Goal: Task Accomplishment & Management: Complete application form

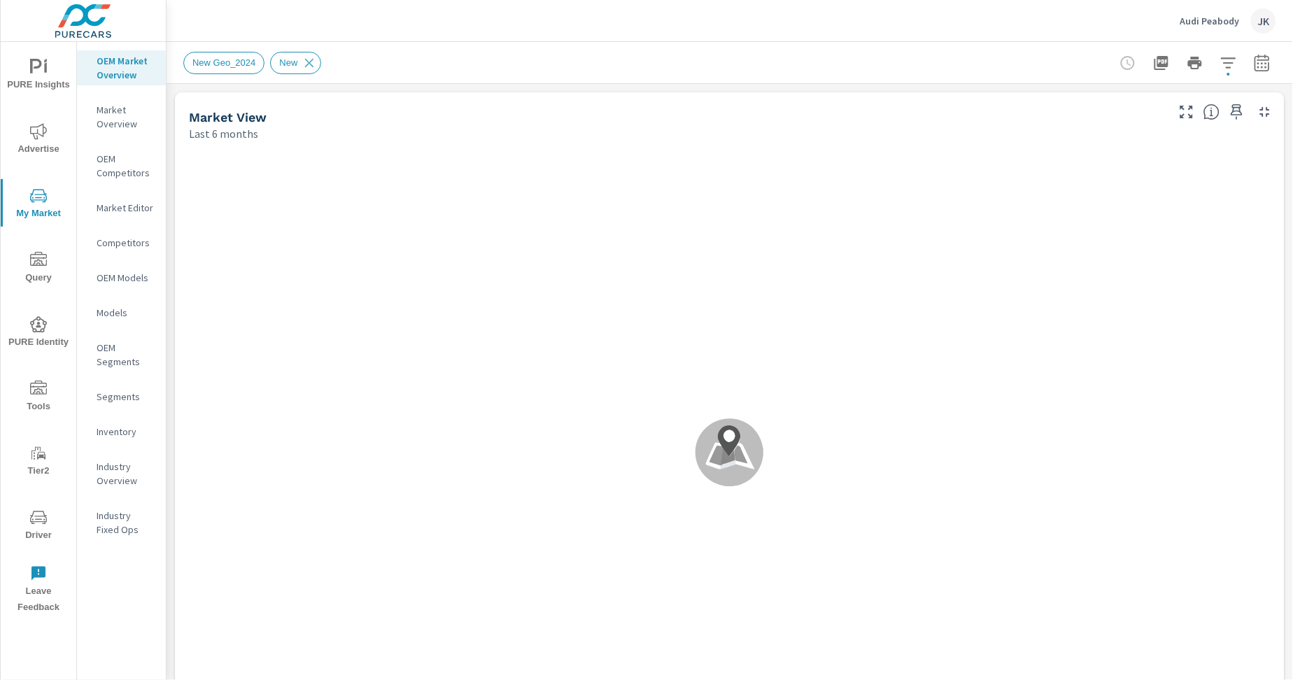
click at [35, 394] on icon "nav menu" at bounding box center [38, 388] width 17 height 14
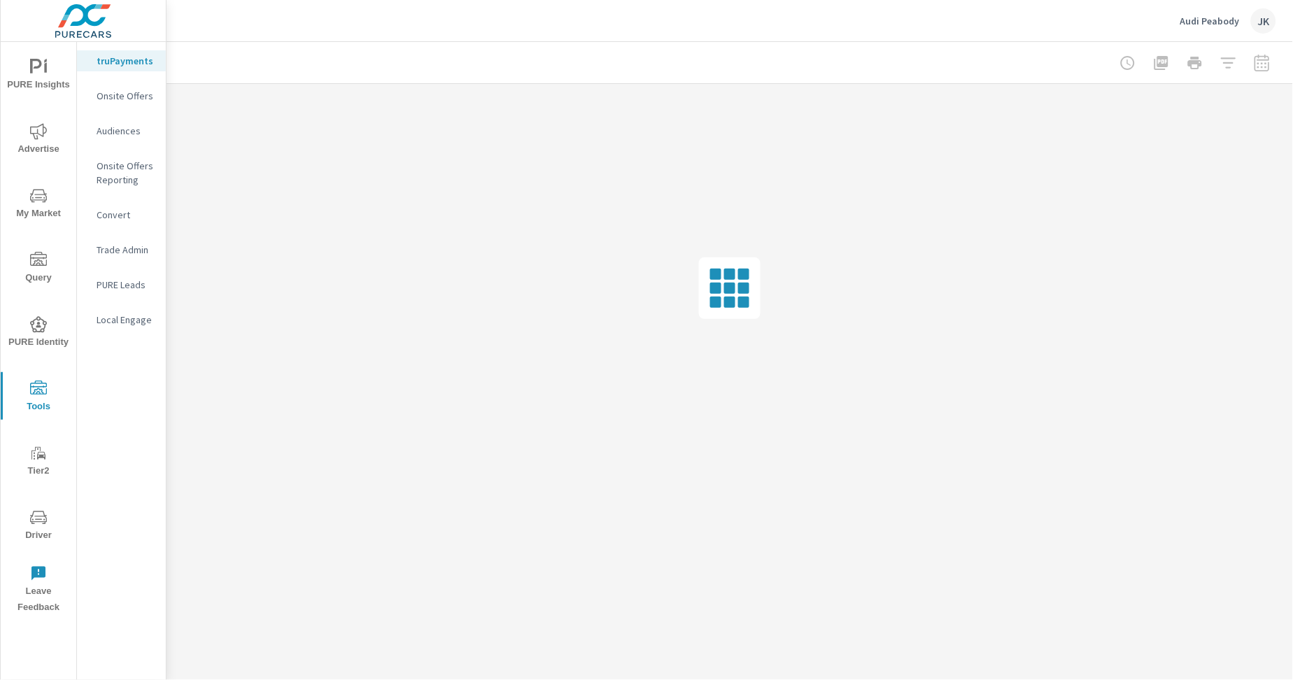
click at [108, 98] on p "Onsite Offers" at bounding box center [126, 96] width 58 height 14
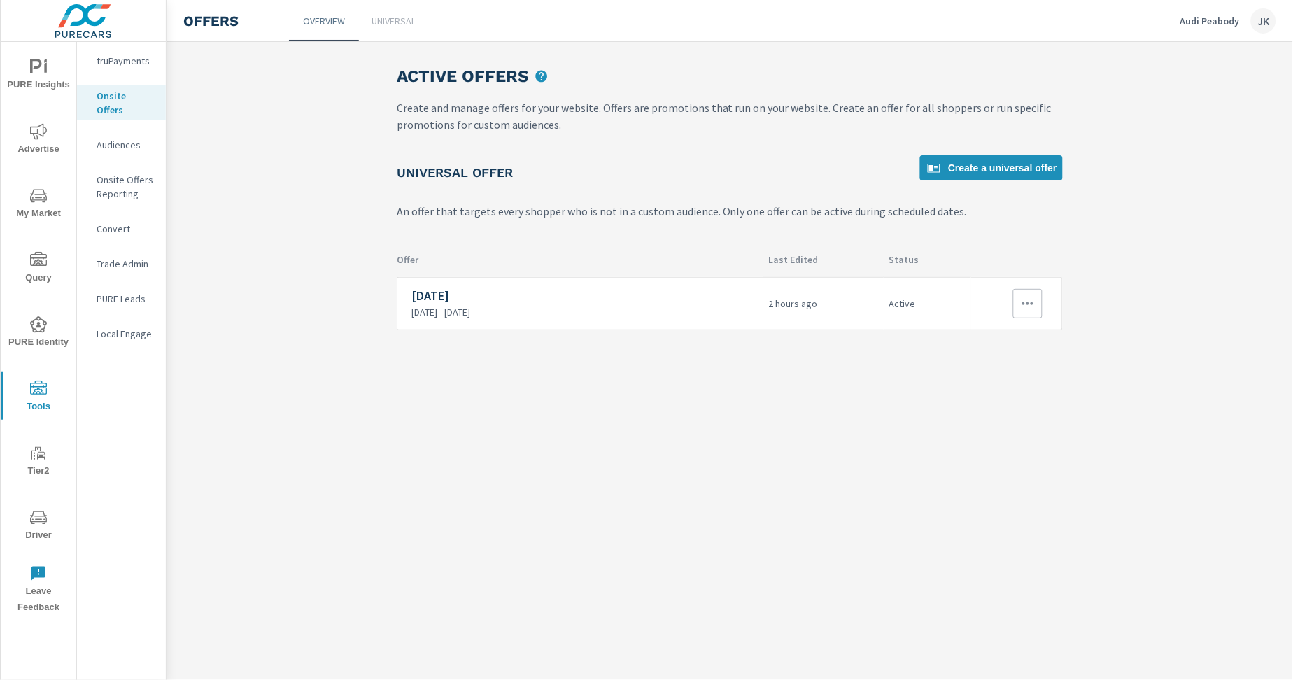
click at [735, 311] on p "[DATE] - [DATE]" at bounding box center [584, 312] width 346 height 13
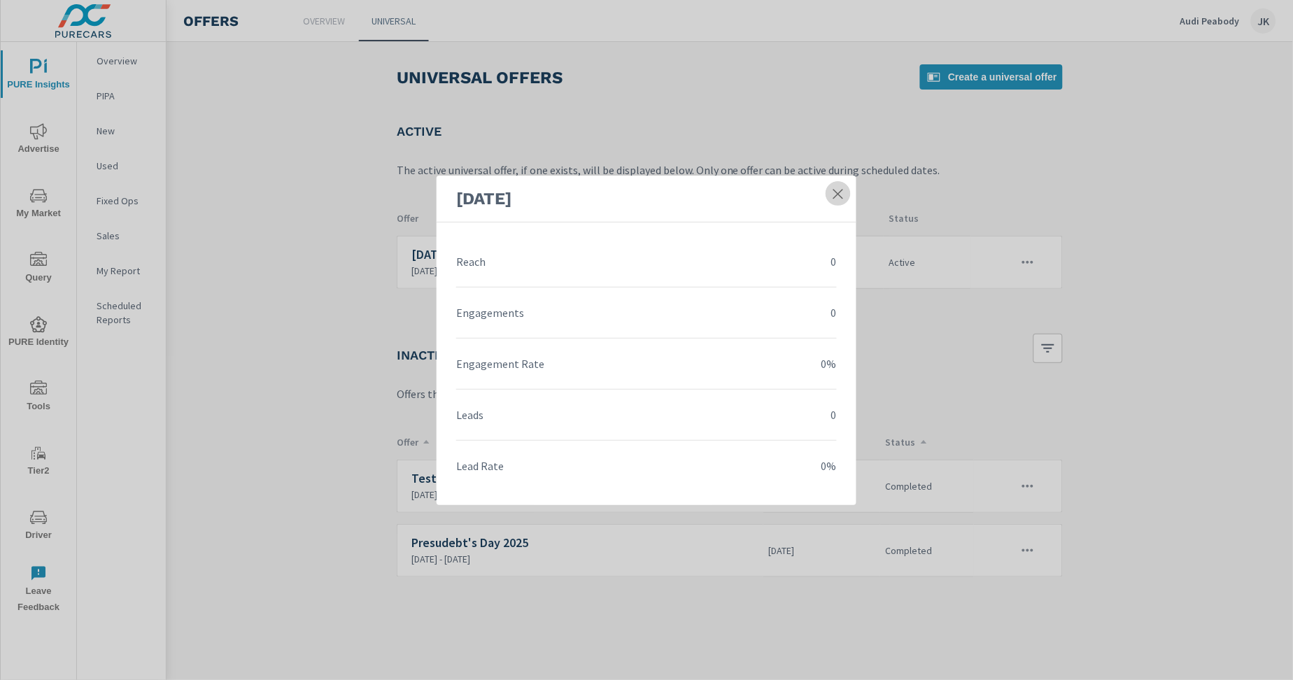
click at [839, 195] on icon at bounding box center [838, 194] width 10 height 10
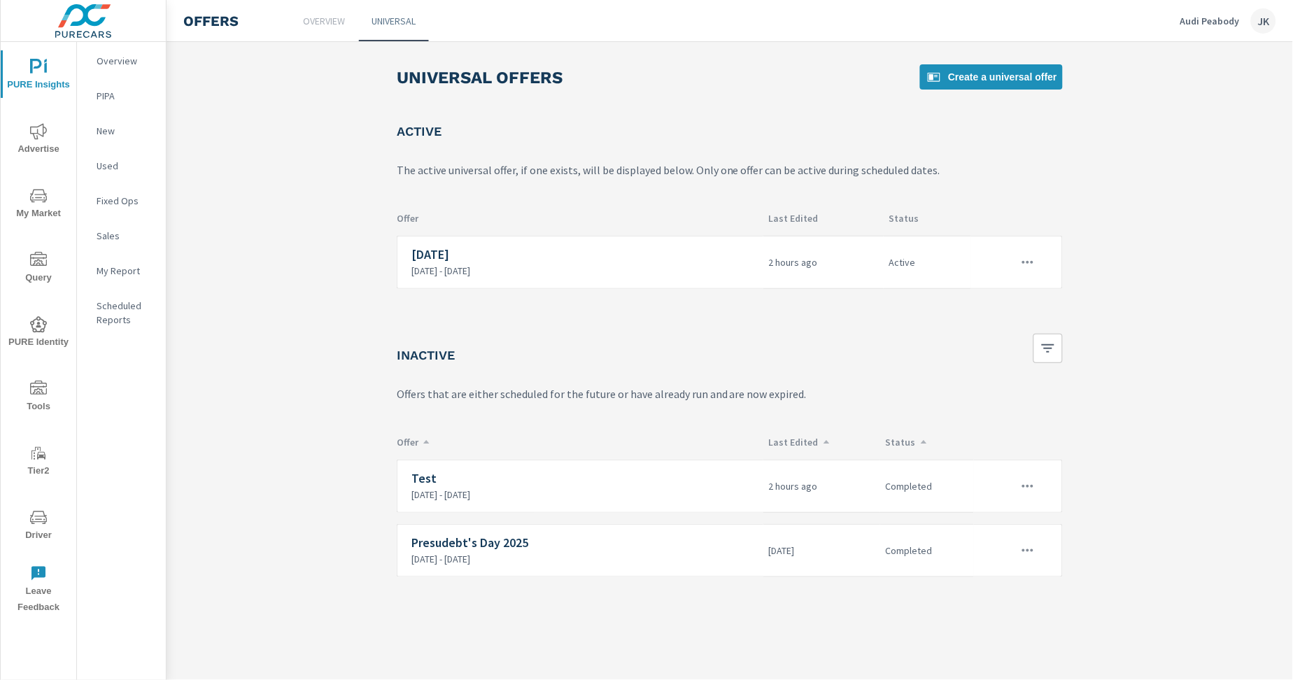
click at [1103, 216] on main "Universal Offers Create a universal offer Active The active universal offer, if…" at bounding box center [730, 321] width 1127 height 558
click at [891, 252] on div "Active" at bounding box center [928, 262] width 88 height 53
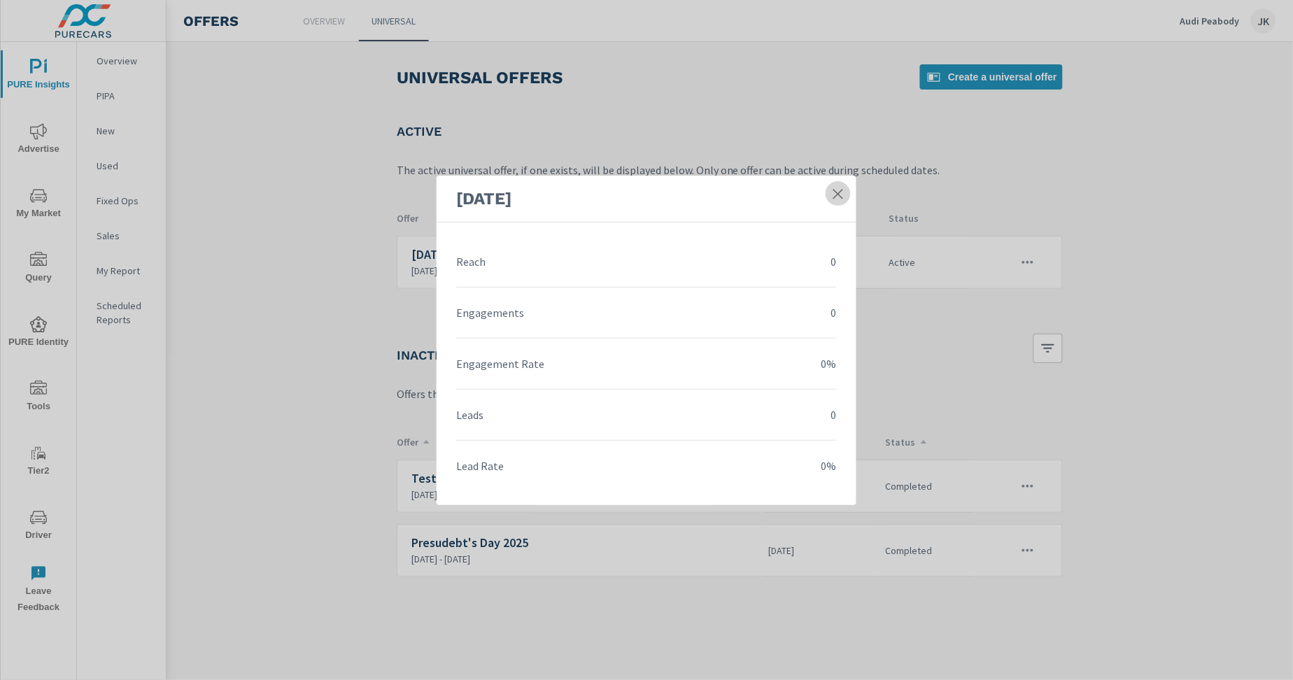
click at [839, 196] on icon at bounding box center [838, 194] width 14 height 14
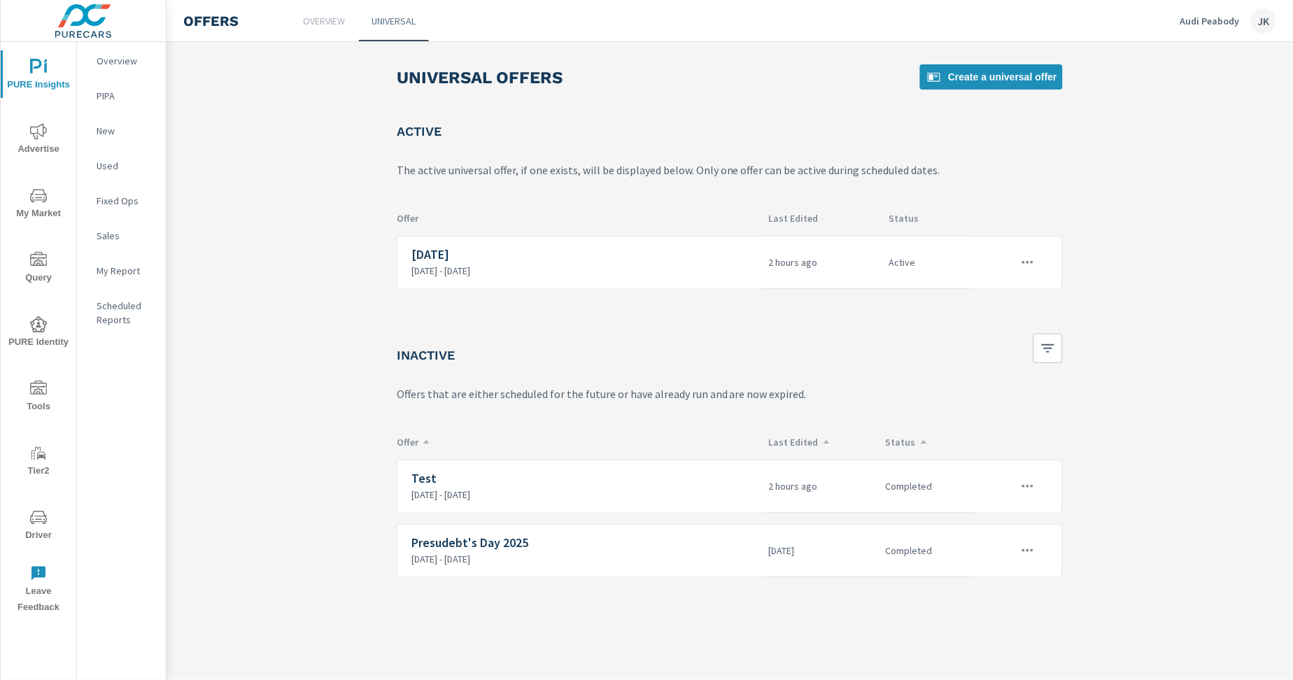
click at [1078, 262] on div "Universal Offers Create a universal offer Active The active universal offer, if…" at bounding box center [730, 321] width 700 height 558
click at [1043, 257] on div at bounding box center [1010, 262] width 66 height 29
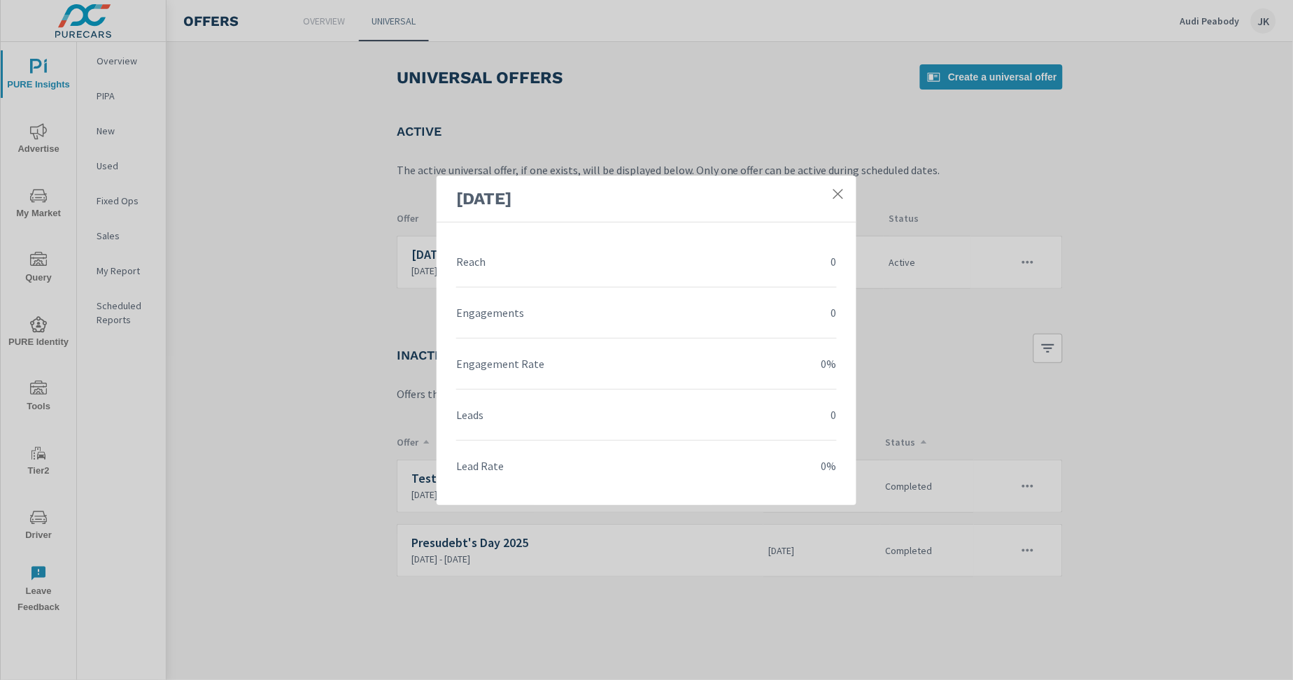
click at [852, 193] on div "[DATE]" at bounding box center [647, 199] width 420 height 47
click at [835, 192] on icon at bounding box center [838, 194] width 14 height 14
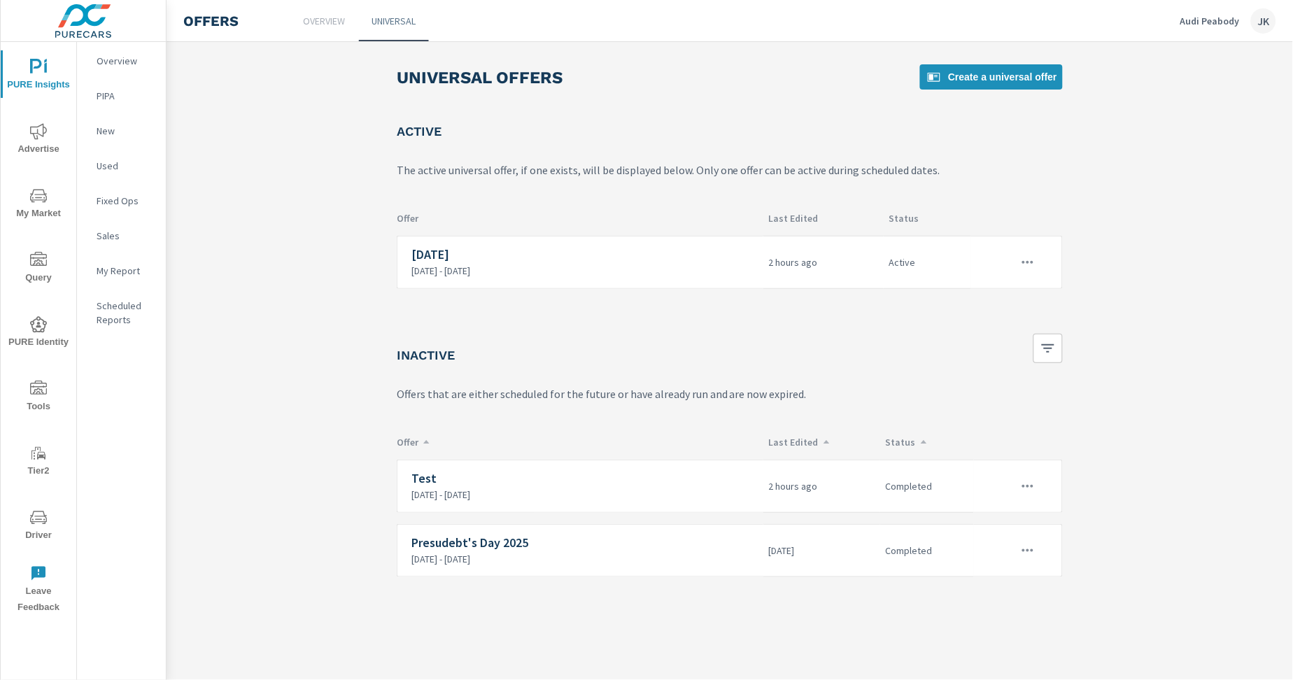
click at [311, 22] on p "Overview" at bounding box center [324, 21] width 42 height 14
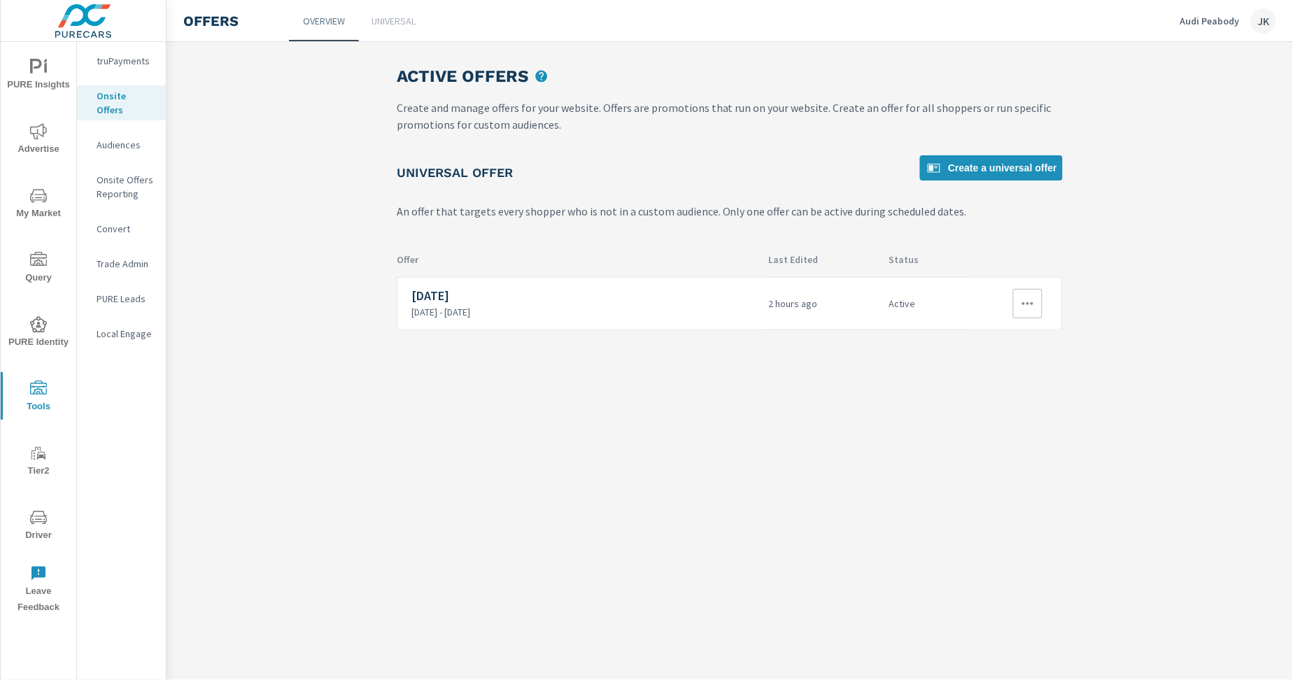
click at [1034, 302] on icon "button" at bounding box center [1027, 303] width 17 height 17
click at [1019, 340] on link "Edit" at bounding box center [1003, 335] width 78 height 34
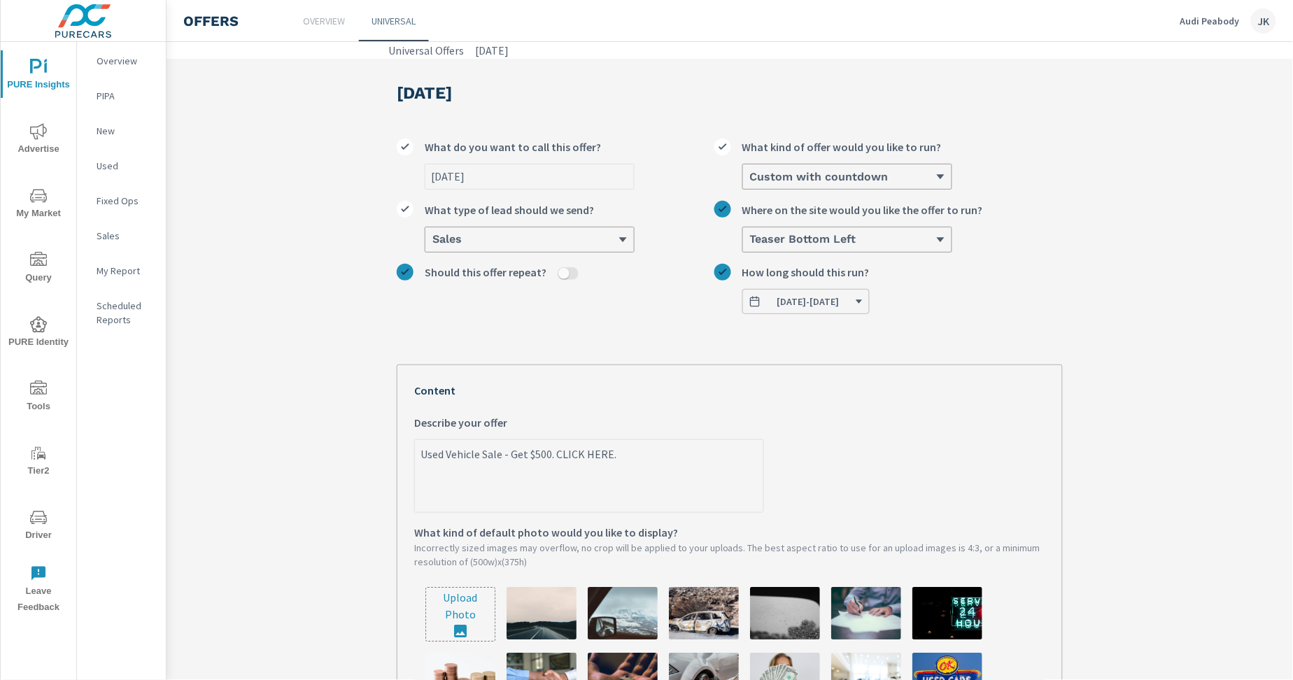
scroll to position [260, 0]
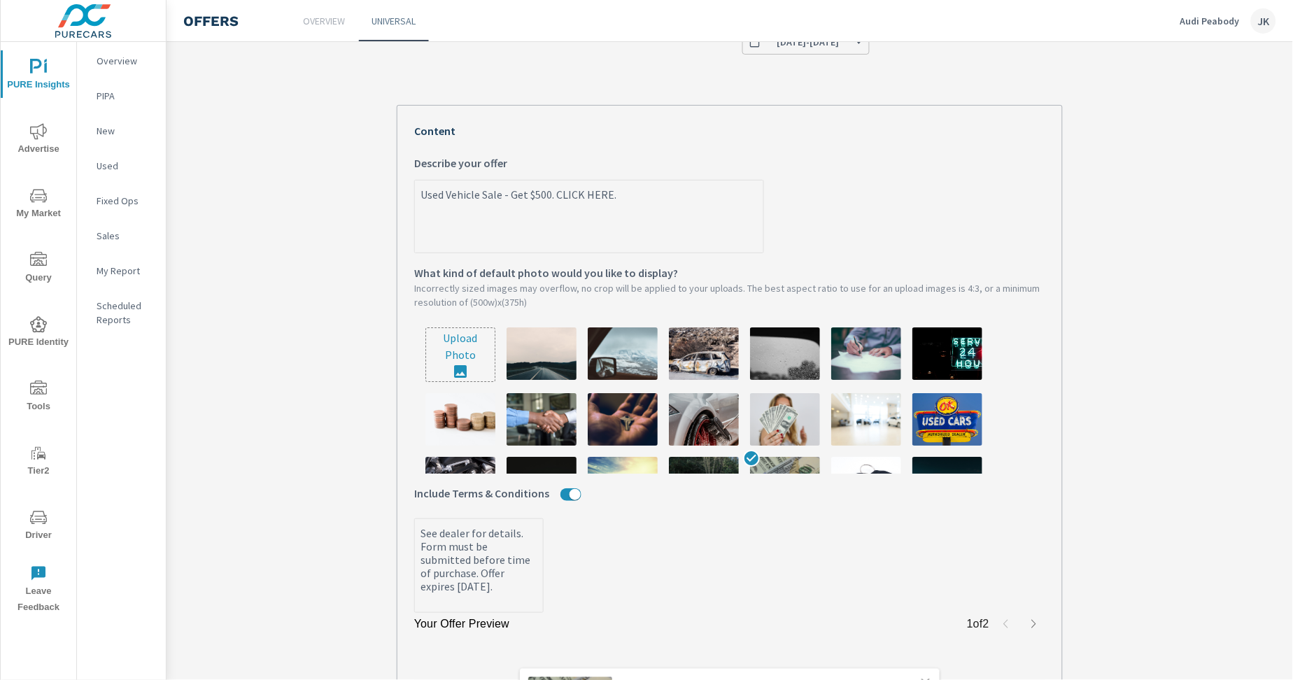
type textarea "x"
drag, startPoint x: 635, startPoint y: 203, endPoint x: 646, endPoint y: 199, distance: 11.7
click at [635, 203] on textarea "Used Vehicle Sale - Get $500. CLICK HERE." at bounding box center [589, 218] width 348 height 70
drag, startPoint x: 656, startPoint y: 196, endPoint x: 393, endPoint y: 190, distance: 263.2
click at [397, 190] on div "Your Offer Preview 1 of 2 Used Vehicle Sale - Get $500. CLICK HERE. Complete th…" at bounding box center [730, 447] width 666 height 684
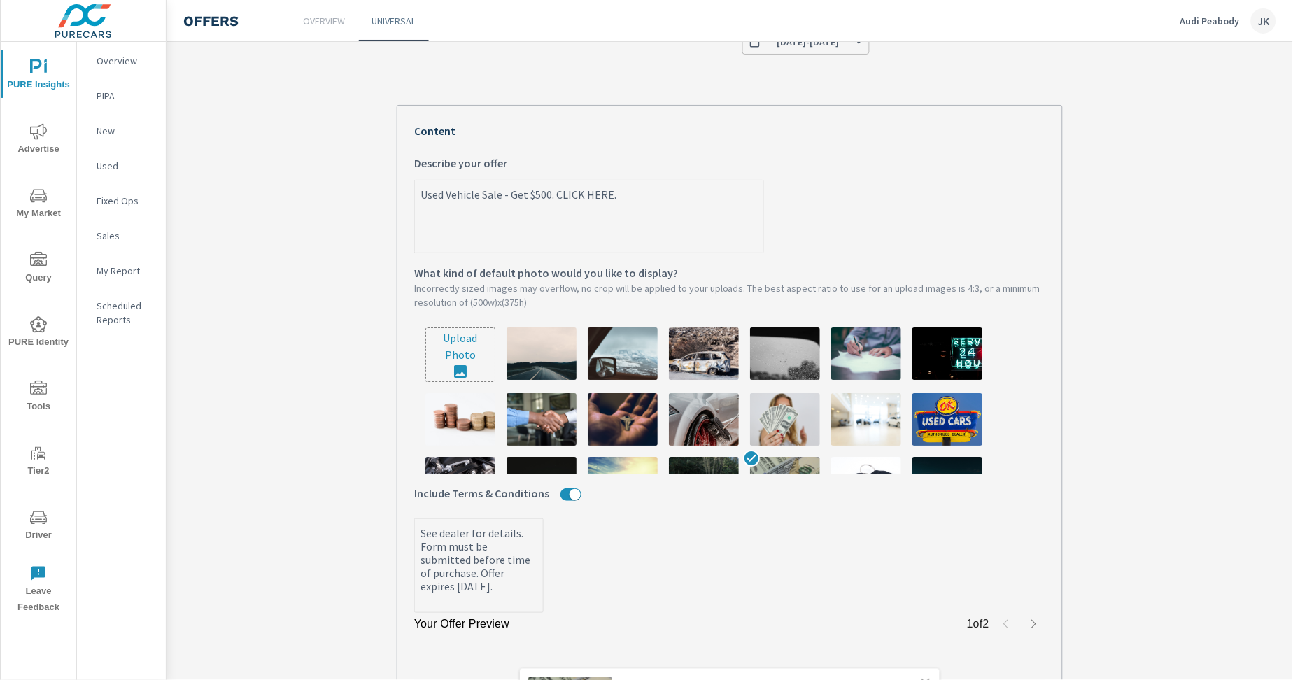
click at [541, 204] on textarea "Used Vehicle Sale - Get $500. CLICK HERE." at bounding box center [589, 218] width 348 height 70
click at [523, 195] on textarea "Used Vehicle Sale - Get $500. CLICK HERE." at bounding box center [589, 218] width 348 height 70
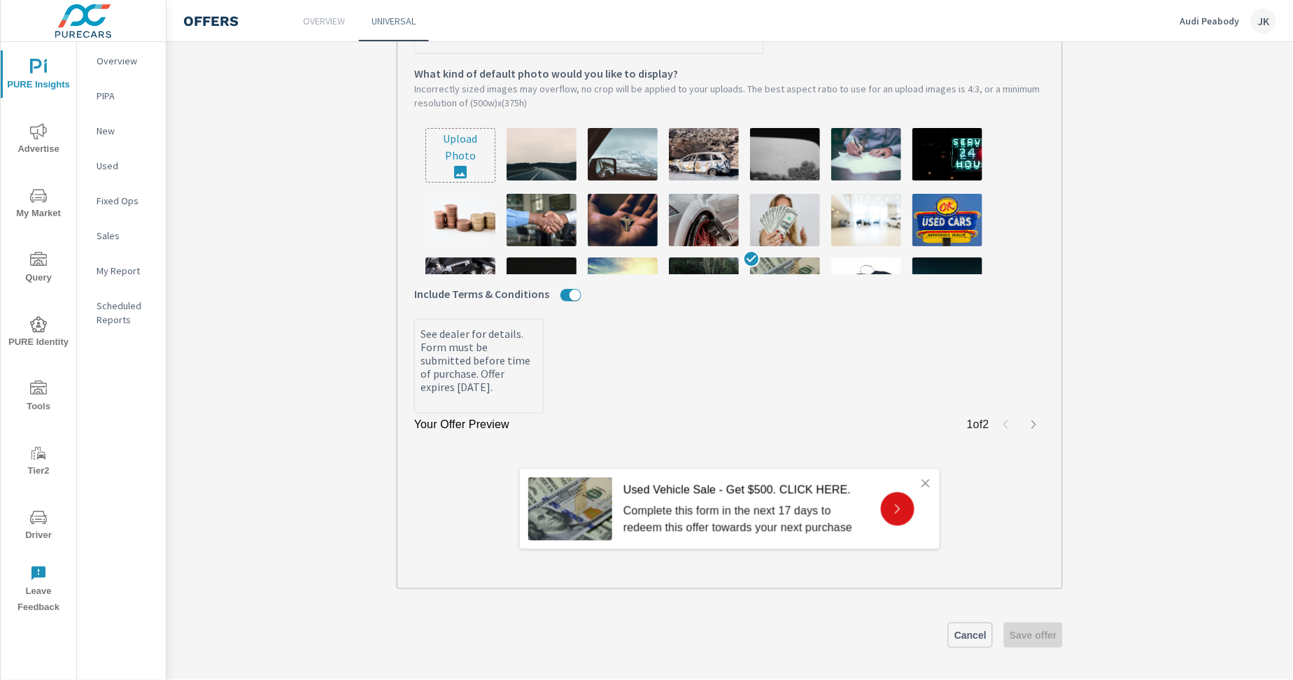
scroll to position [271, 0]
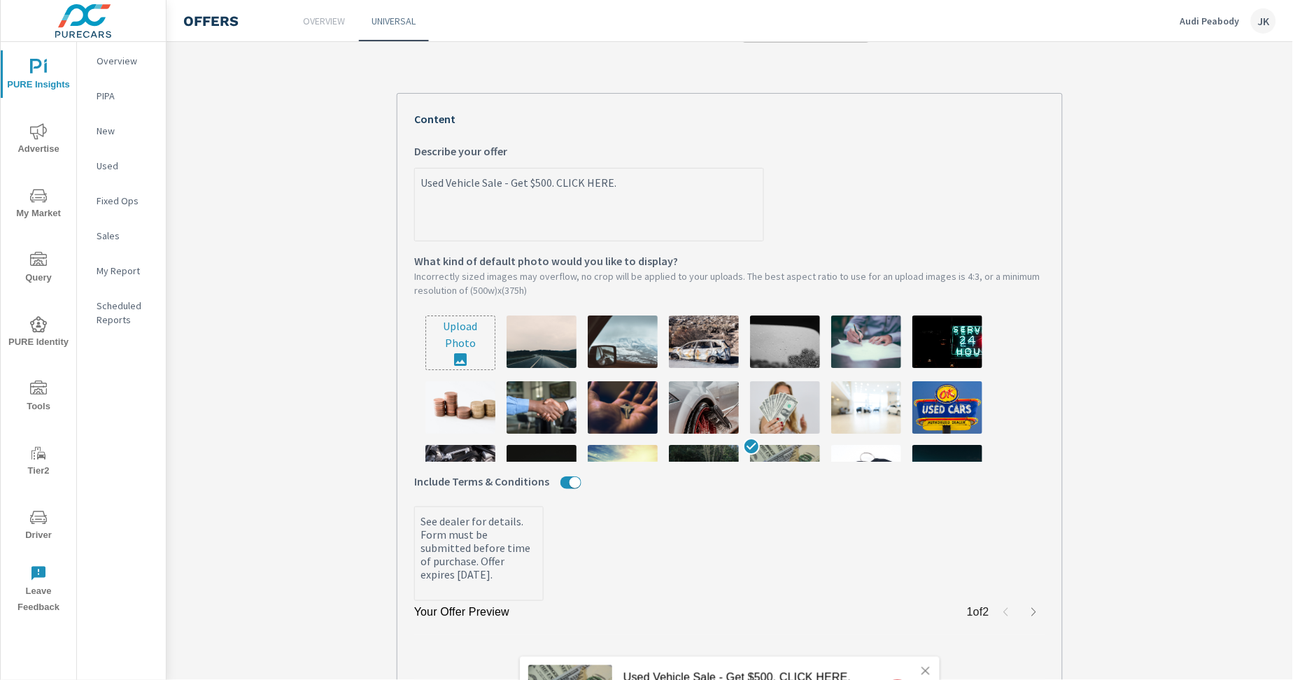
drag, startPoint x: 545, startPoint y: 181, endPoint x: 506, endPoint y: 177, distance: 39.3
click at [506, 177] on textarea "Used Vehicle Sale - Get $500. CLICK HERE." at bounding box center [589, 206] width 348 height 70
type textarea "Used Vehicle Sale - E. CLICK HERE."
type textarea "x"
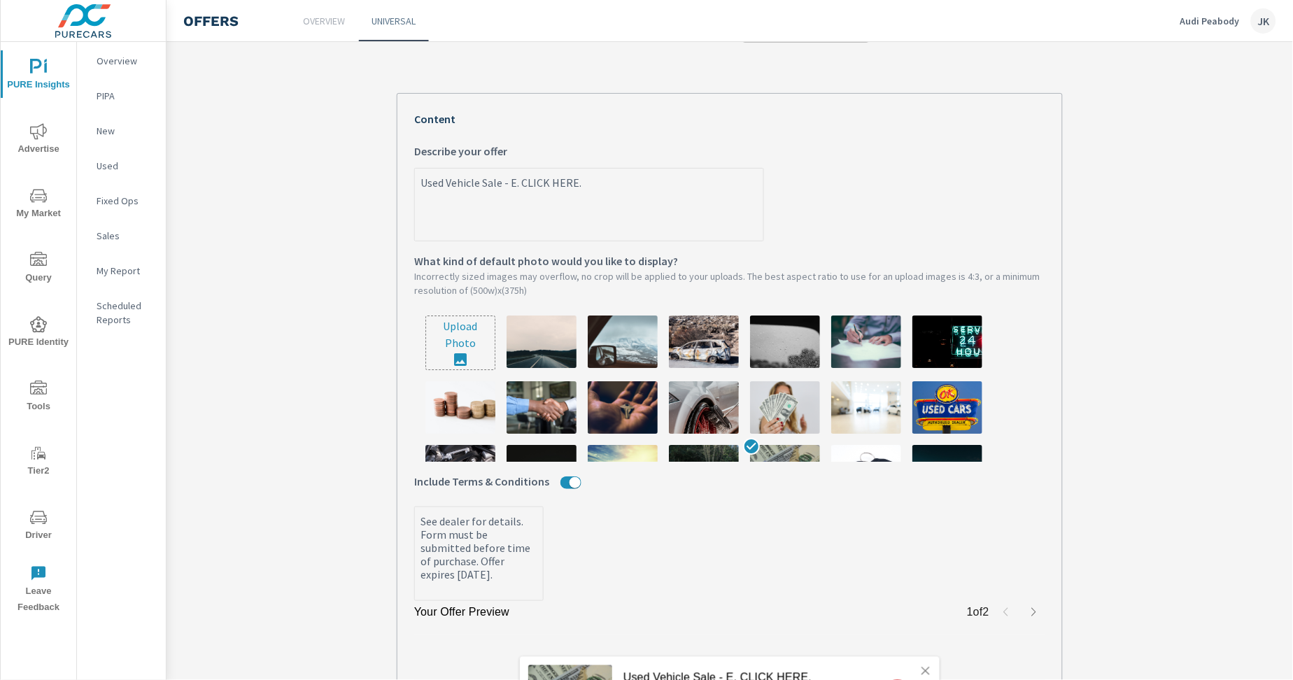
type textarea "Used Vehicle Sale - Ex. CLICK HERE."
type textarea "x"
type textarea "Used Vehicle Sale - Ext. CLICK HERE."
type textarea "x"
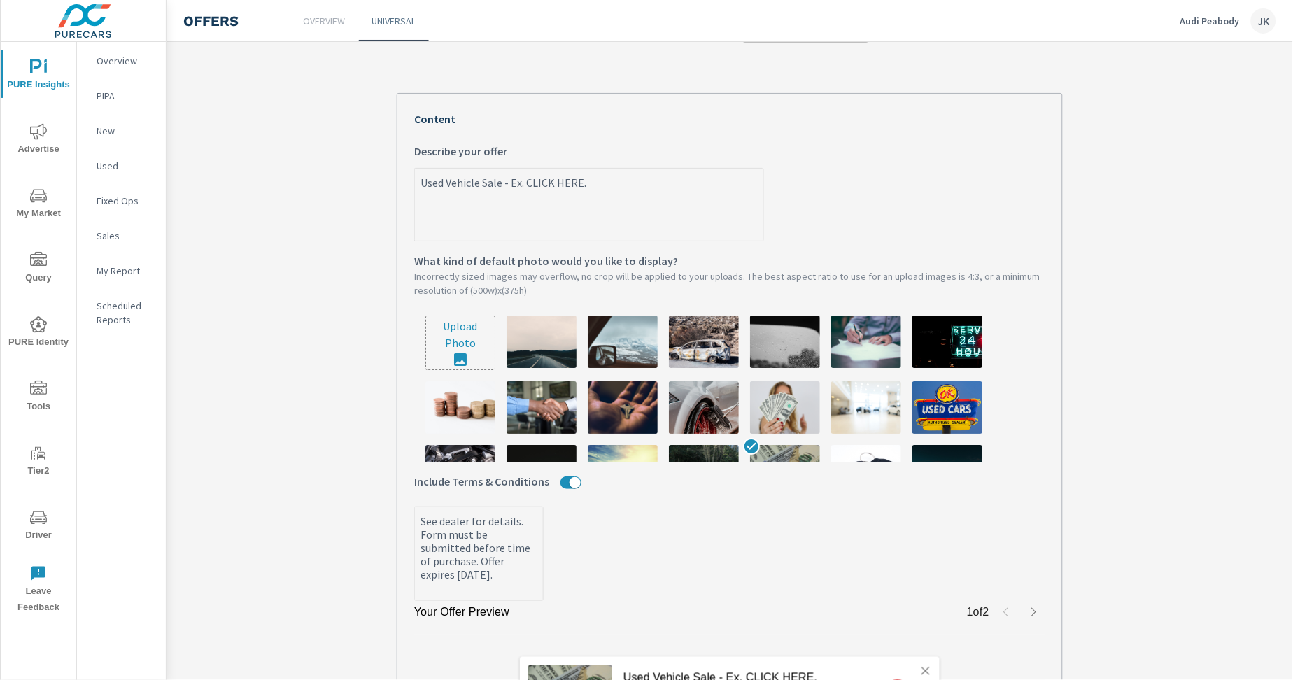
type textarea "x"
type textarea "Used Vehicle Sale - Extr. CLICK HERE."
type textarea "x"
type textarea "Used Vehicle Sale - Extra. CLICK HERE."
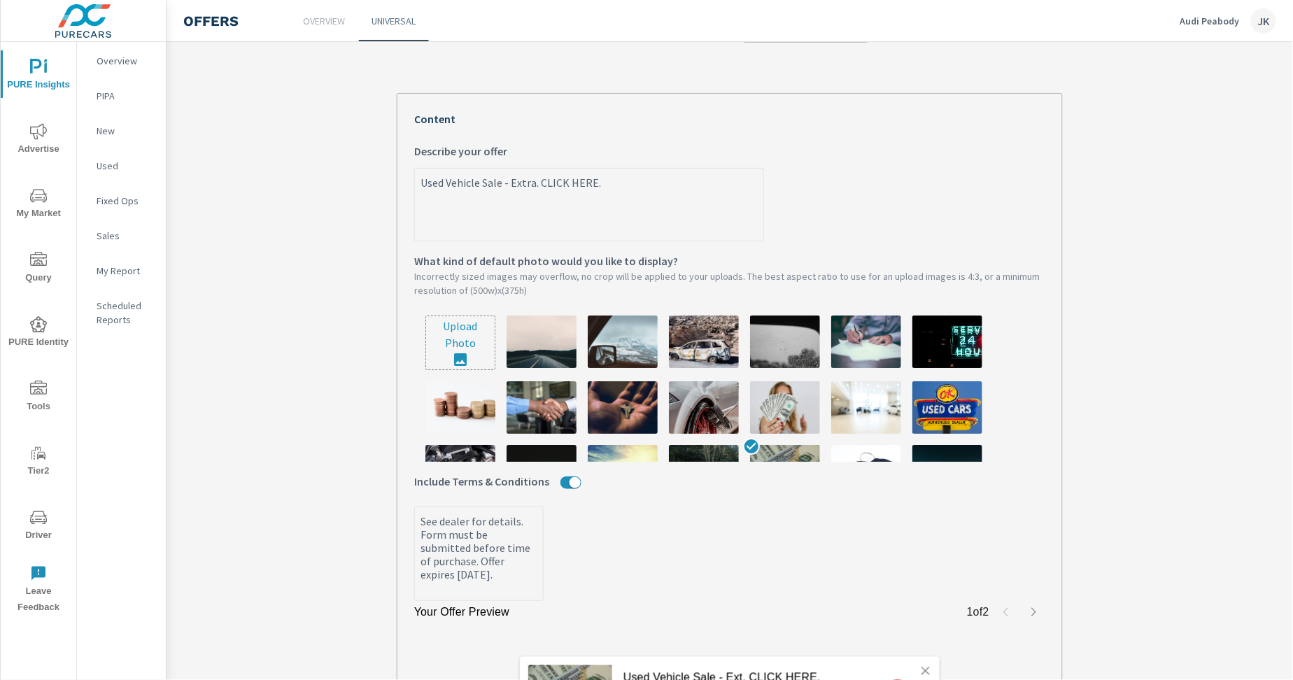
type textarea "x"
type textarea "Used Vehicle Sale - Extra . CLICK HERE."
type textarea "x"
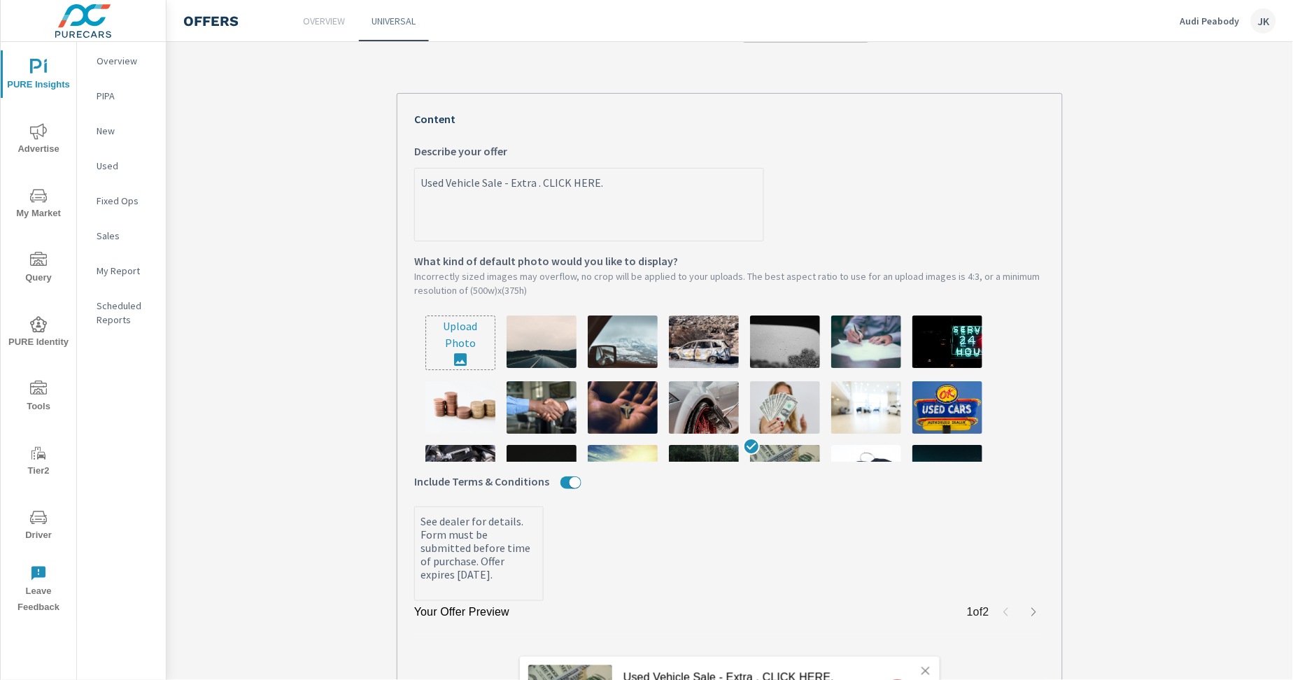
type textarea "Used Vehicle Sale - Extra $. CLICK HERE."
type textarea "x"
type textarea "Used Vehicle Sale - Extra $5. CLICK HERE."
type textarea "x"
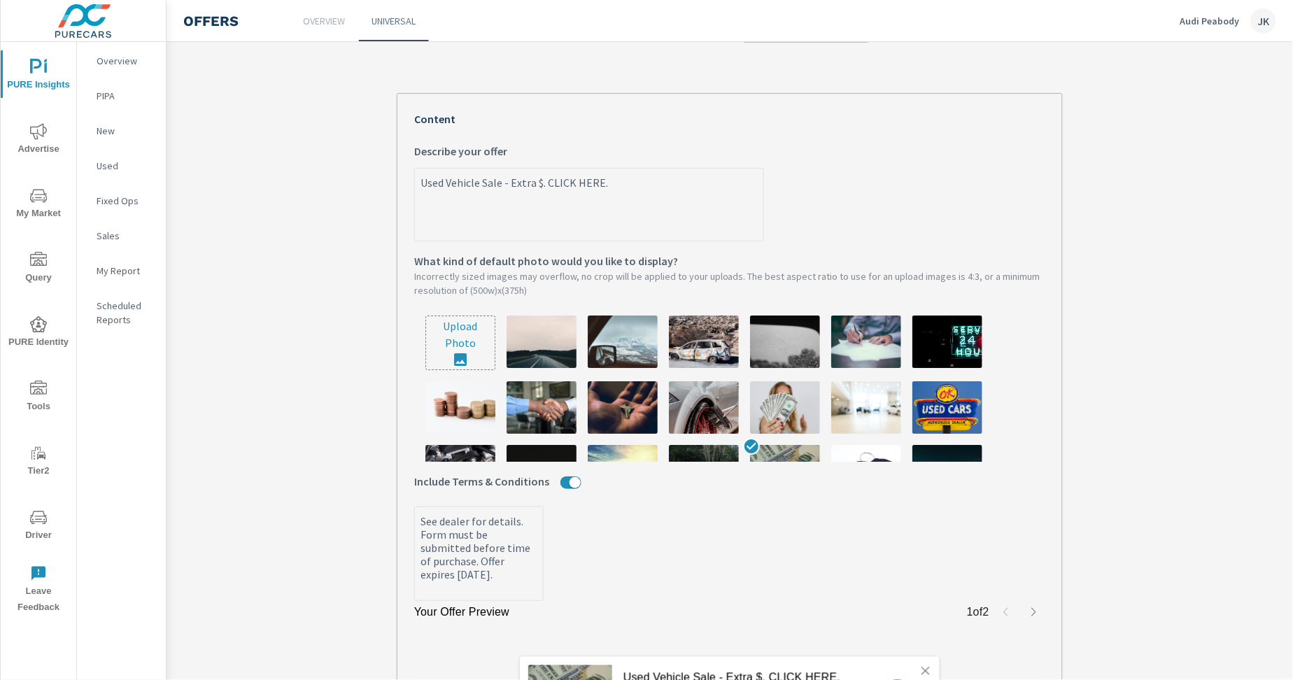
type textarea "x"
type textarea "Used Vehicle Sale - Extra $50. CLICK HERE."
type textarea "x"
type textarea "Used Vehicle Sale - Extra $500. CLICK HERE."
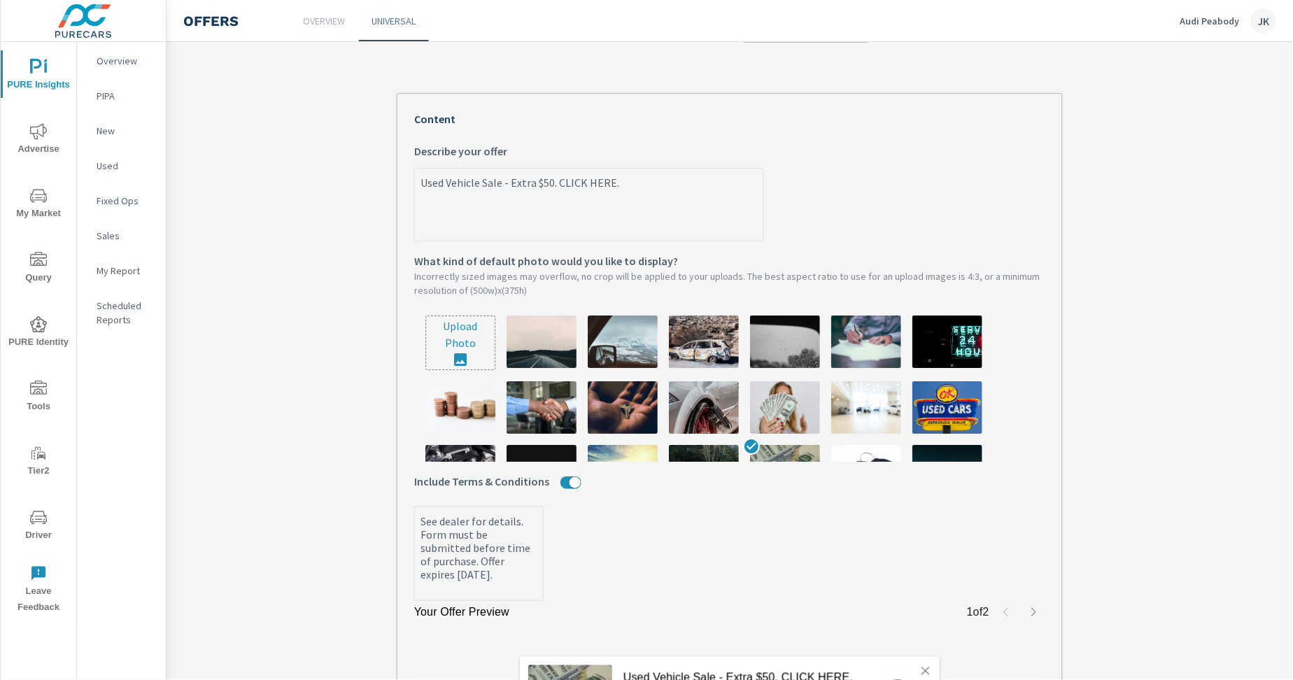
type textarea "x"
drag, startPoint x: 656, startPoint y: 183, endPoint x: 360, endPoint y: 176, distance: 295.4
click at [360, 176] on section "[DATE] [DATE] What do you want to call this offer? Custom with countdown What k…" at bounding box center [730, 328] width 1127 height 1082
type textarea "Used Vehicle Sale - Extra $500. CLICK HERE."
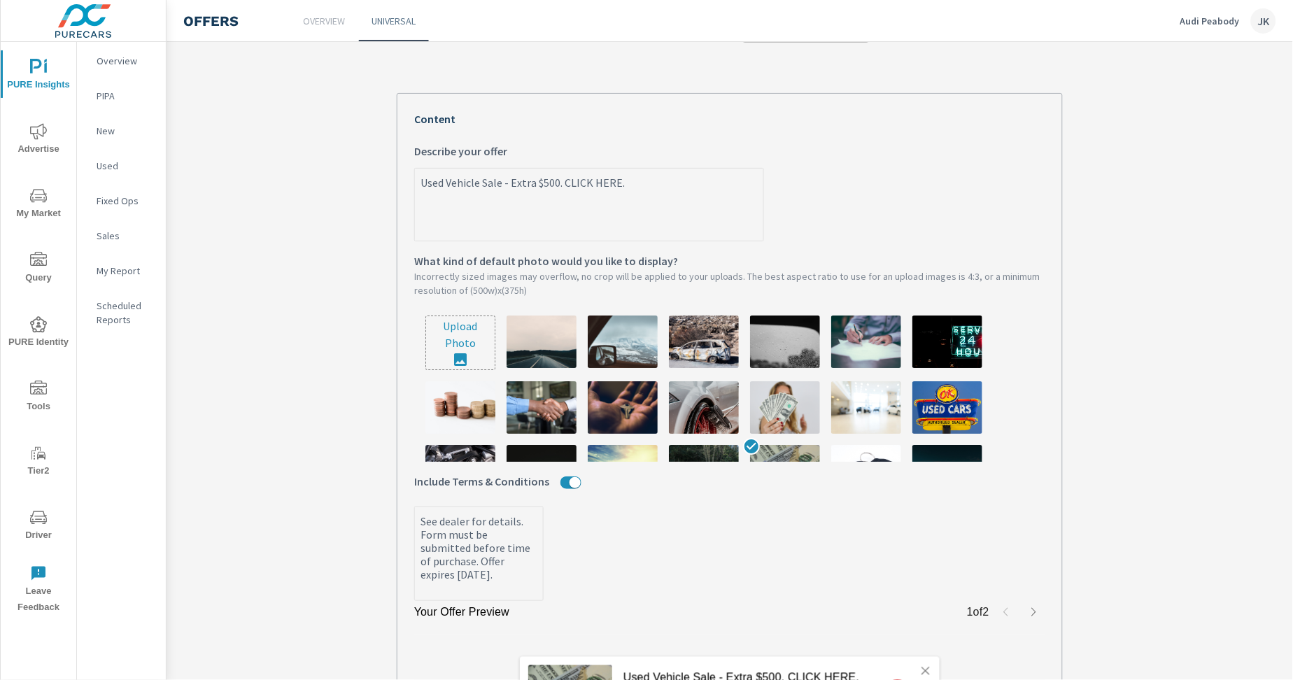
type textarea "x"
drag, startPoint x: 489, startPoint y: 588, endPoint x: 393, endPoint y: 510, distance: 123.9
click at [397, 511] on div "Your Offer Preview 1 of 2 Used Vehicle Sale - Extra $500. CLICK HERE. Complete …" at bounding box center [730, 435] width 666 height 684
type textarea "x"
click at [1264, 15] on div "JK" at bounding box center [1263, 20] width 25 height 25
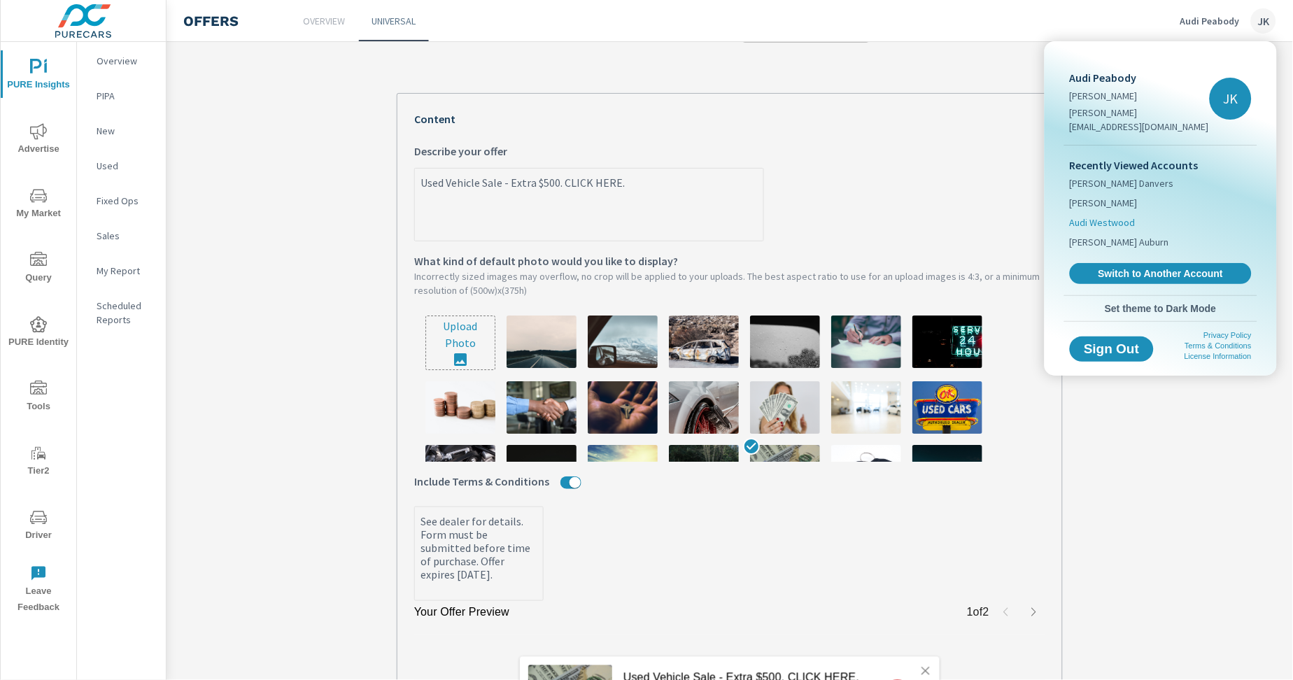
click at [1106, 216] on span "Audi Westwood" at bounding box center [1103, 223] width 66 height 14
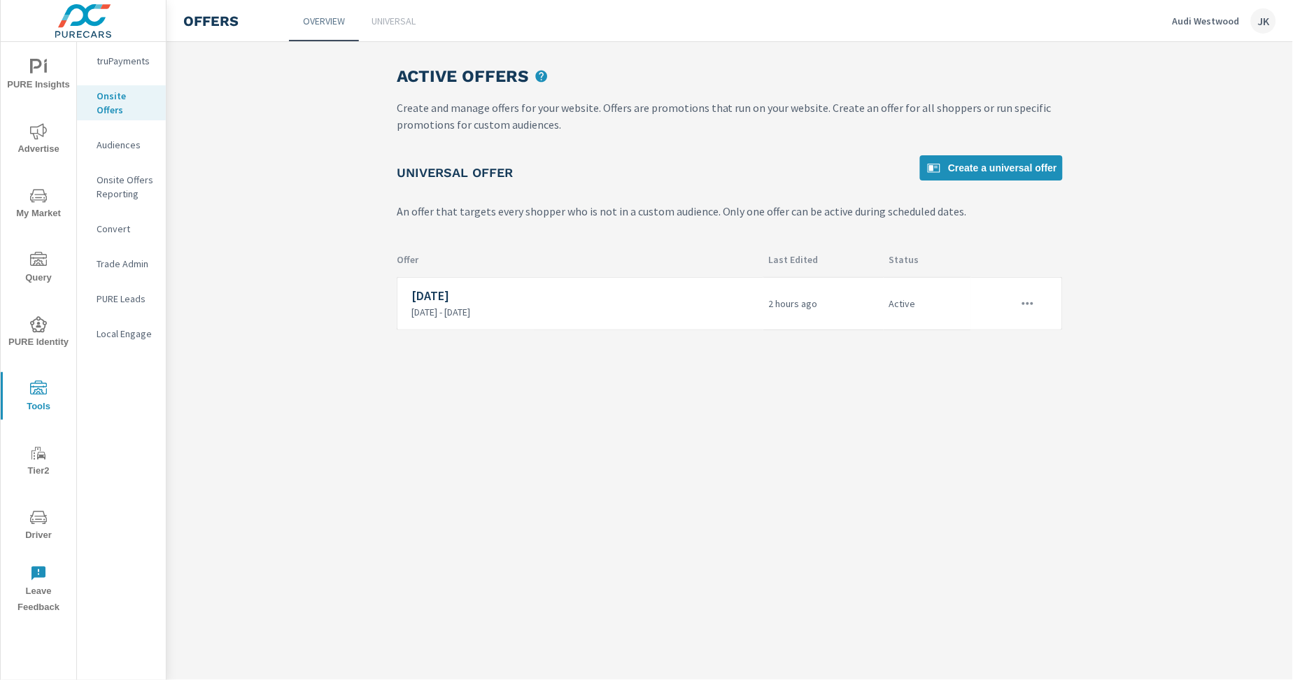
click at [1170, 417] on div "Active Offers Create and manage offers for your website. Offers are promotions …" at bounding box center [730, 361] width 1127 height 638
click at [1266, 11] on div "JK" at bounding box center [1263, 20] width 25 height 25
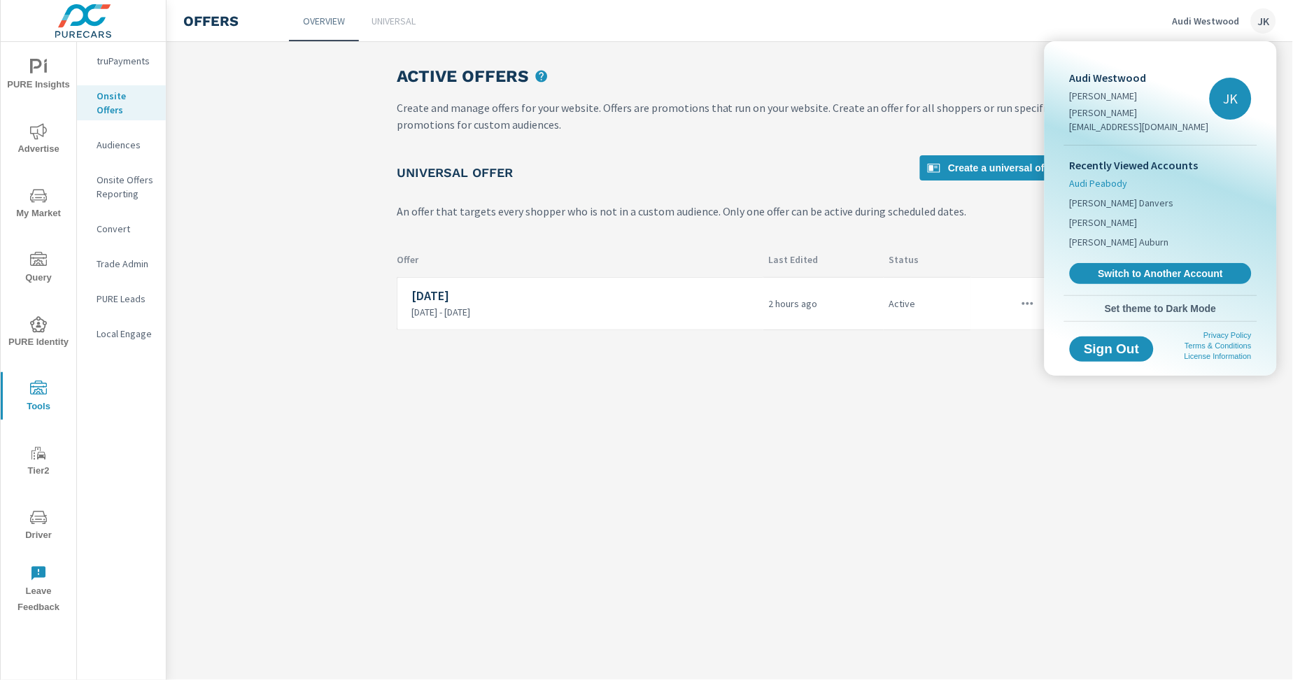
click at [1166, 174] on li "Audi Peabody" at bounding box center [1161, 184] width 182 height 20
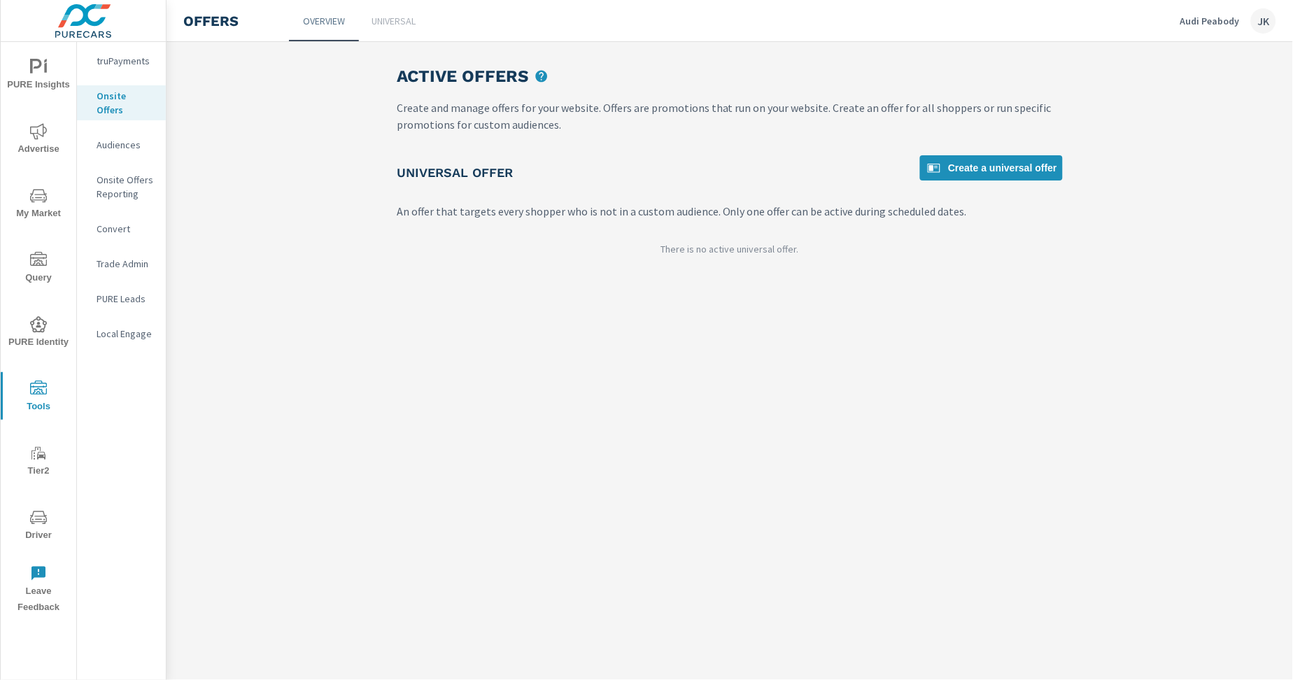
click at [1181, 277] on main "Active Offers Create and manage offers for your website. Offers are promotions …" at bounding box center [730, 166] width 1127 height 248
click at [1010, 161] on span "Create a universal offer" at bounding box center [992, 168] width 132 height 17
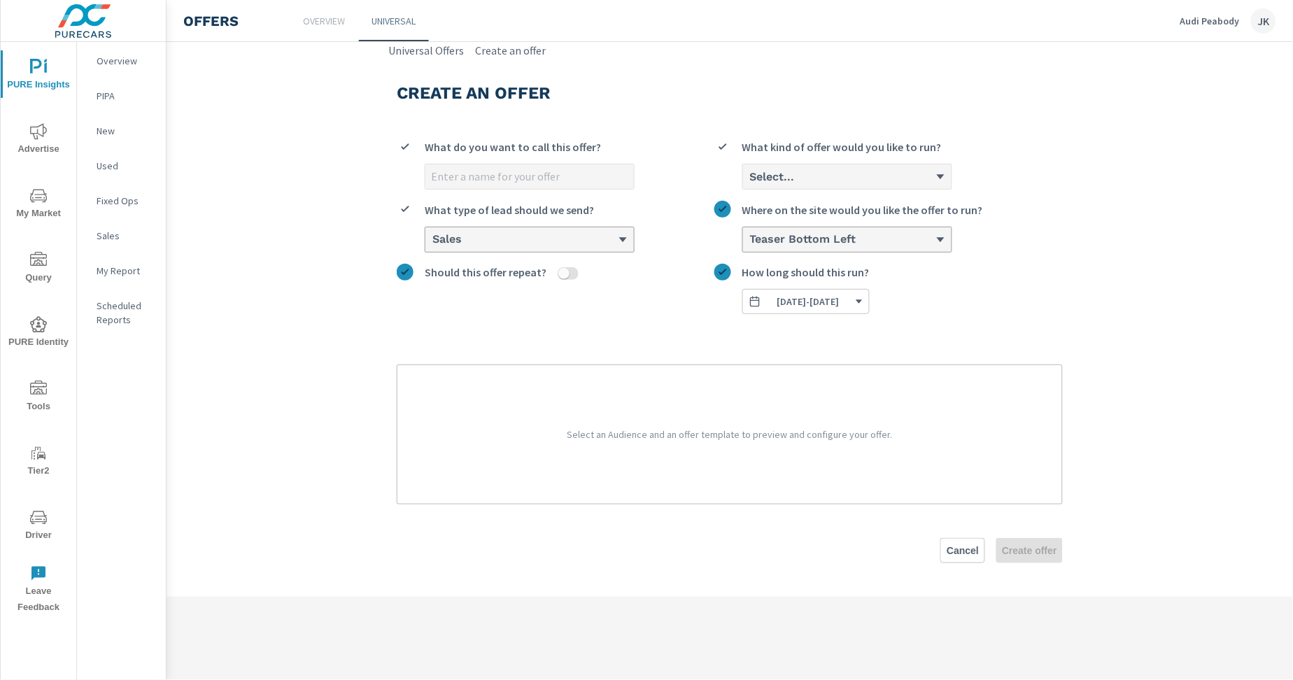
click at [580, 176] on input "What do you want to call this offer?" at bounding box center [529, 176] width 209 height 24
type input "[DATE]"
click at [565, 231] on div "Sales" at bounding box center [529, 239] width 209 height 24
click at [432, 234] on input "Sales What type of lead should we send?" at bounding box center [431, 240] width 1 height 13
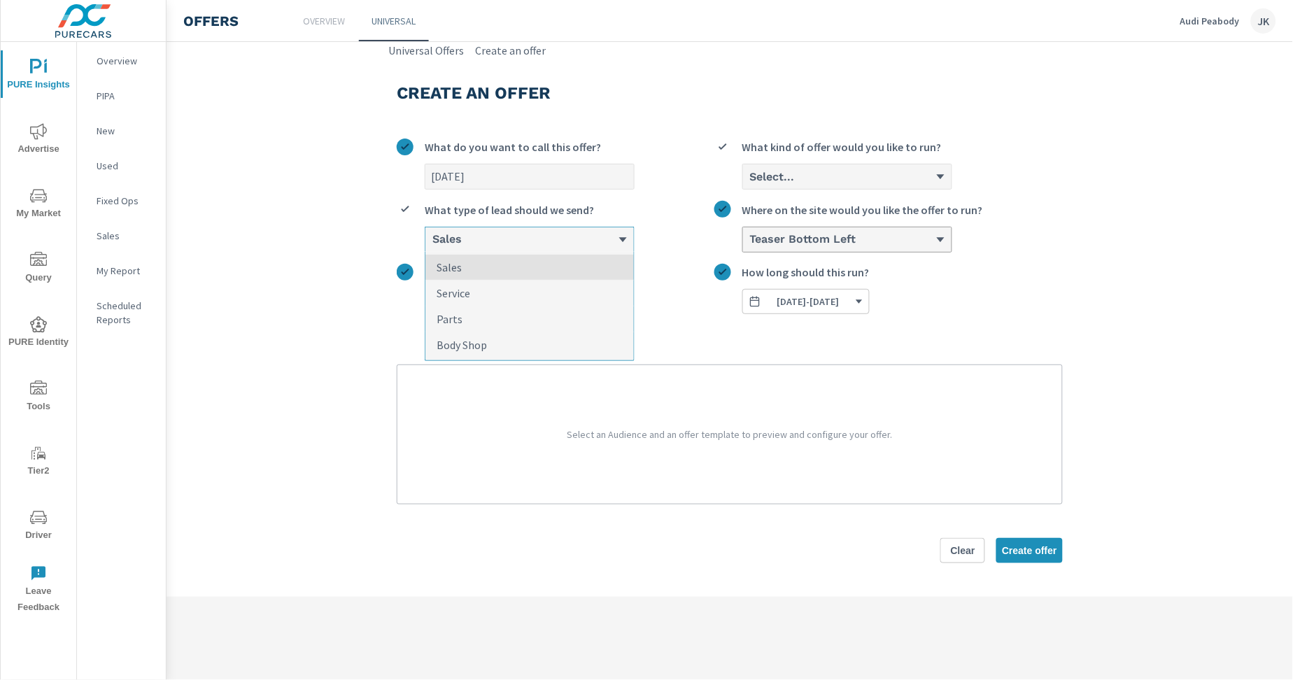
click at [714, 142] on label "[DATE] What do you want to call this offer?" at bounding box center [556, 164] width 318 height 51
click at [634, 164] on input "[DATE]" at bounding box center [529, 176] width 209 height 24
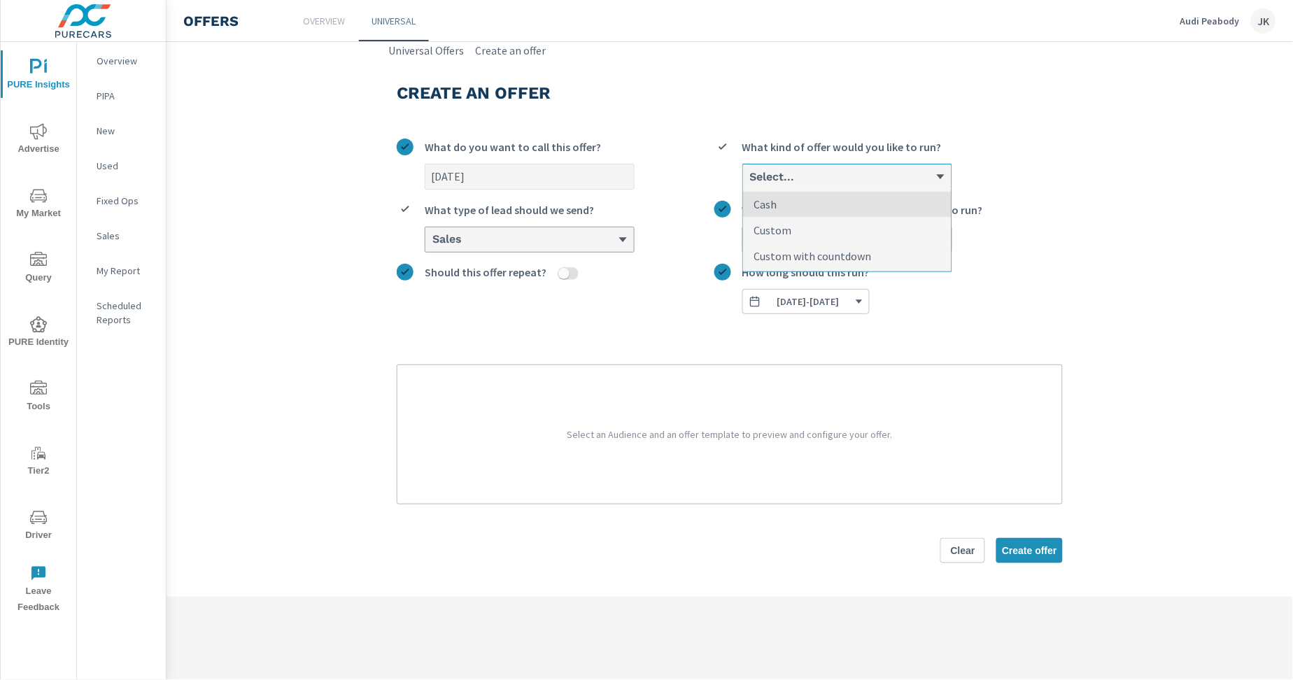
click at [782, 185] on div "Select..." at bounding box center [847, 176] width 209 height 24
click at [750, 183] on input "option Cash focused, 1 of 3. 3 results available. Use Up and Down to choose opt…" at bounding box center [749, 177] width 1 height 13
click at [840, 251] on p "Custom with countdown" at bounding box center [813, 256] width 118 height 17
click at [750, 183] on input "option Custom with countdown focused, 3 of 3. 3 results available. Use Up and D…" at bounding box center [749, 177] width 1 height 13
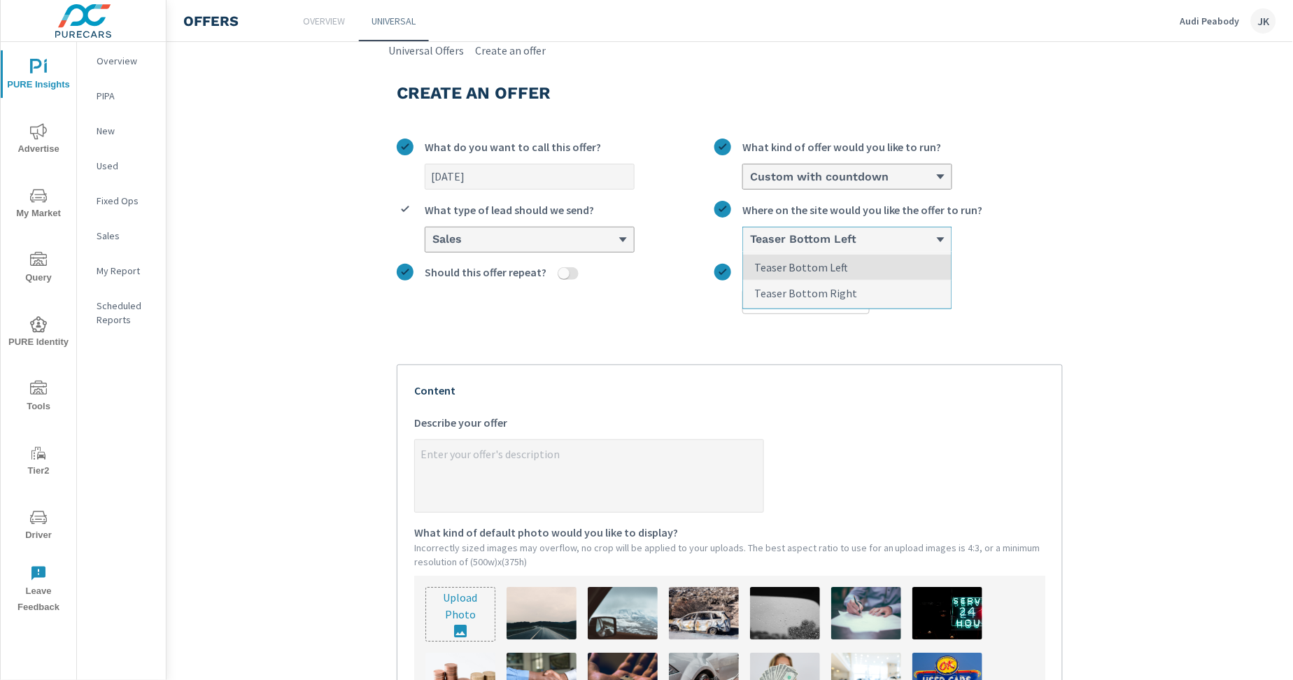
click at [845, 249] on div "Teaser Bottom Left" at bounding box center [847, 239] width 209 height 24
click at [750, 246] on input "option Teaser Bottom Left focused, 1 of 2. 2 results available. Use Up and Down…" at bounding box center [749, 240] width 1 height 13
click at [1160, 247] on section "Create an offer [DATE] What do you want to call this offer? Custom with countdo…" at bounding box center [730, 552] width 1127 height 987
type textarea "x"
click at [529, 483] on textarea "x Describe your offer" at bounding box center [589, 477] width 348 height 70
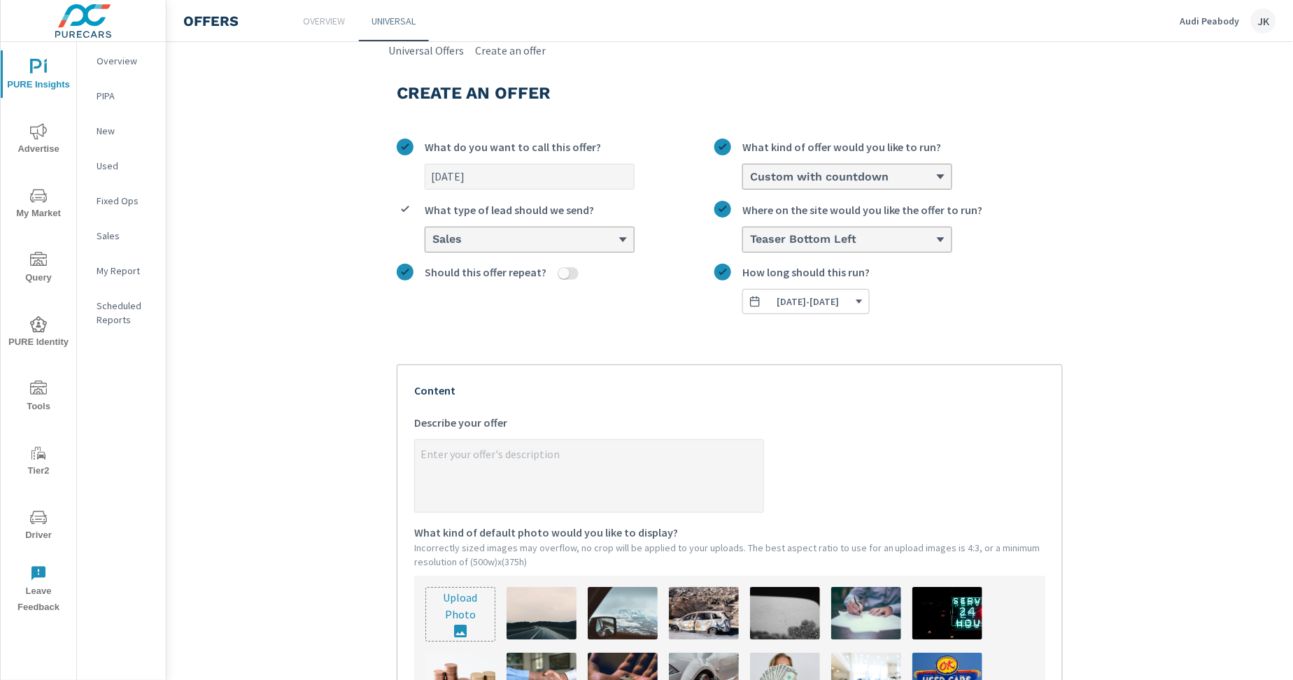
paste textarea "Used Vehicle Sale - Extra $500. CLICK HERE."
type textarea "Used Vehicle Sale - Extra $500. CLICK HERE."
type textarea "x"
type textarea "Used Vehicle Sale - Extra $500. CLICK HERE."
click at [875, 351] on div "[DATE] What do you want to call this offer? Custom with countdown What kind of …" at bounding box center [730, 540] width 666 height 826
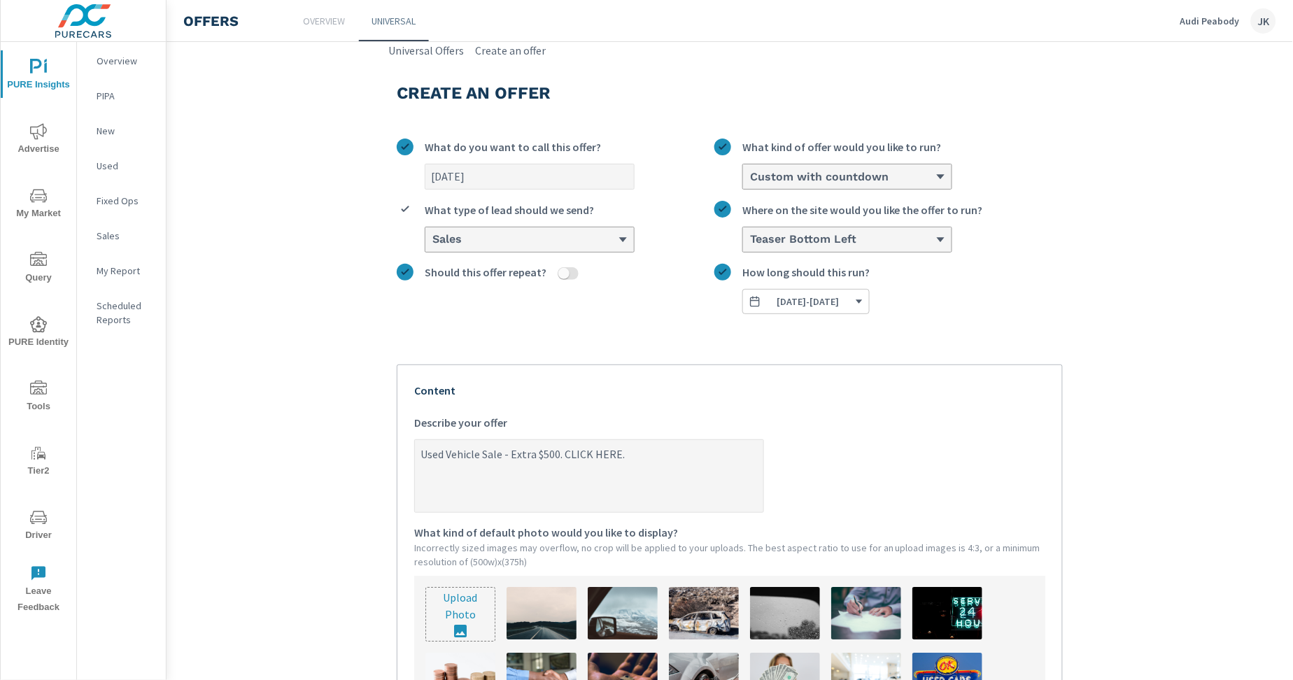
type textarea "x"
drag, startPoint x: 495, startPoint y: 451, endPoint x: 365, endPoint y: 435, distance: 131.9
click at [373, 442] on section "Create an offer [DATE] What do you want to call this offer? Custom with countdo…" at bounding box center [730, 552] width 1127 height 987
type textarea "F - Extra $500. CLICK HERE."
type textarea "x"
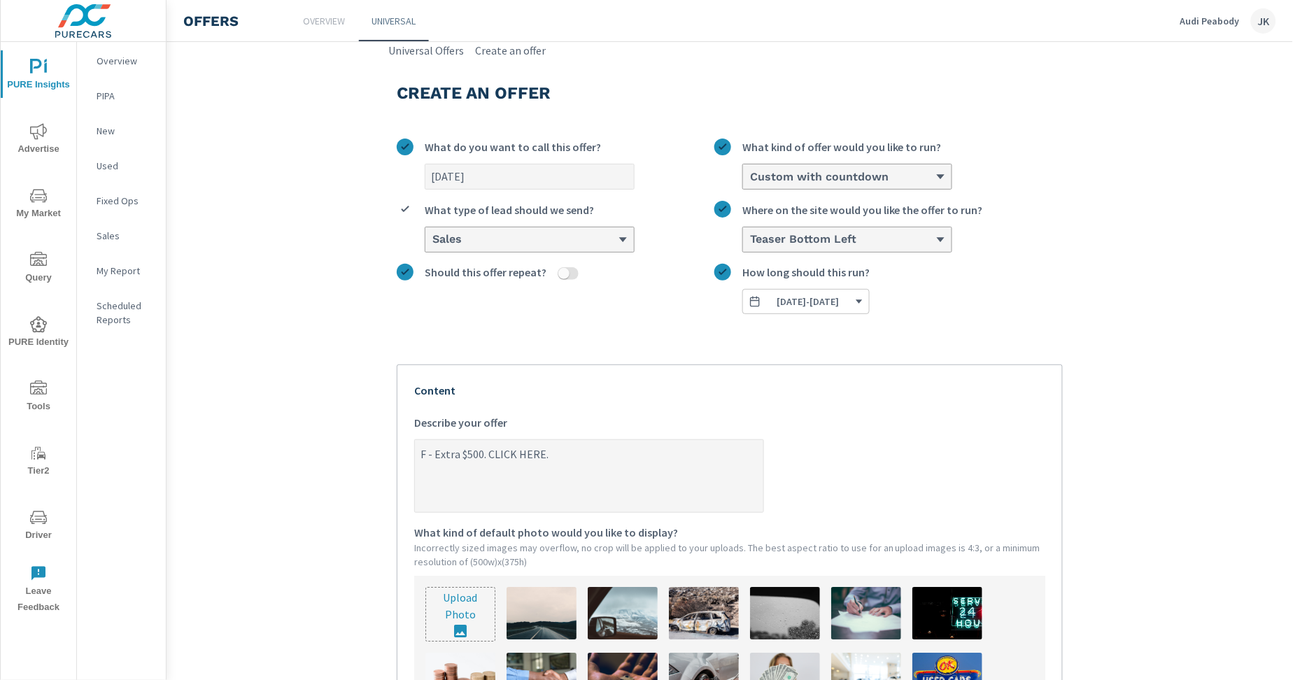
type textarea "Fl - Extra $500. CLICK HERE."
type textarea "x"
type textarea "Fla - Extra $500. CLICK HERE."
type textarea "x"
type textarea "Flas - Extra $500. CLICK HERE."
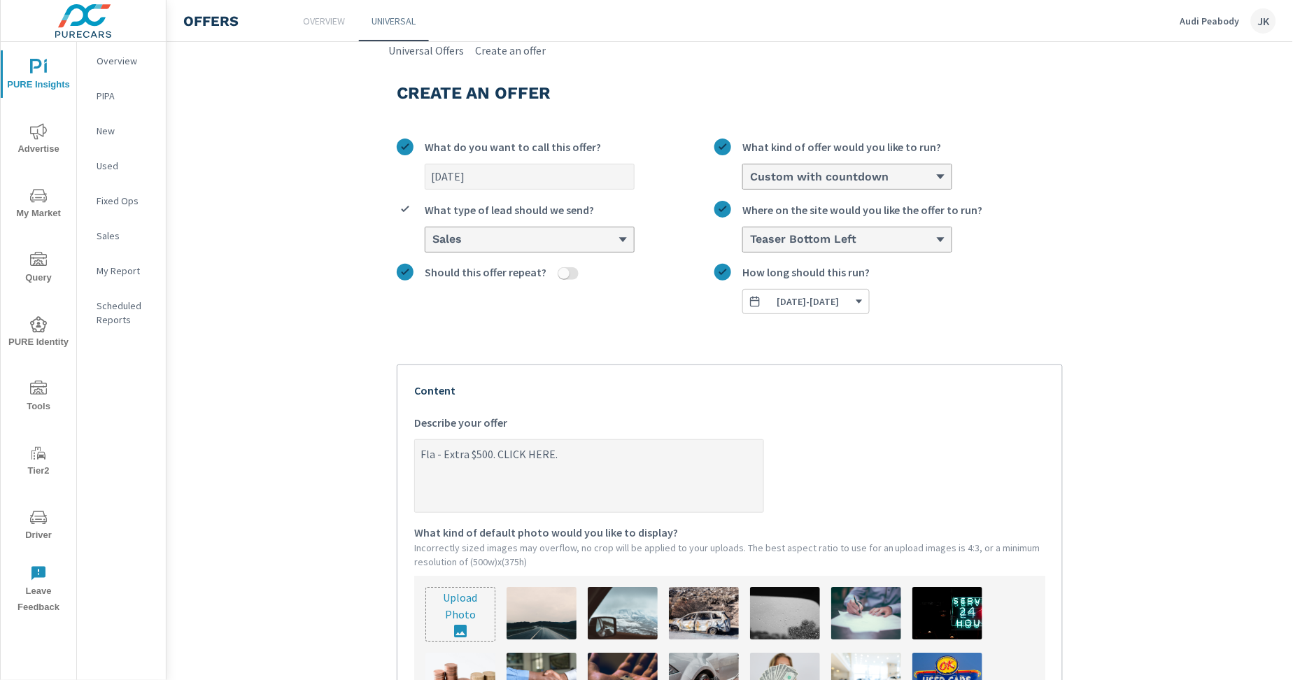
type textarea "x"
type textarea "Flash - Extra $500. CLICK HERE."
type textarea "x"
type textarea "Flash - Extra $500. CLICK HERE."
type textarea "x"
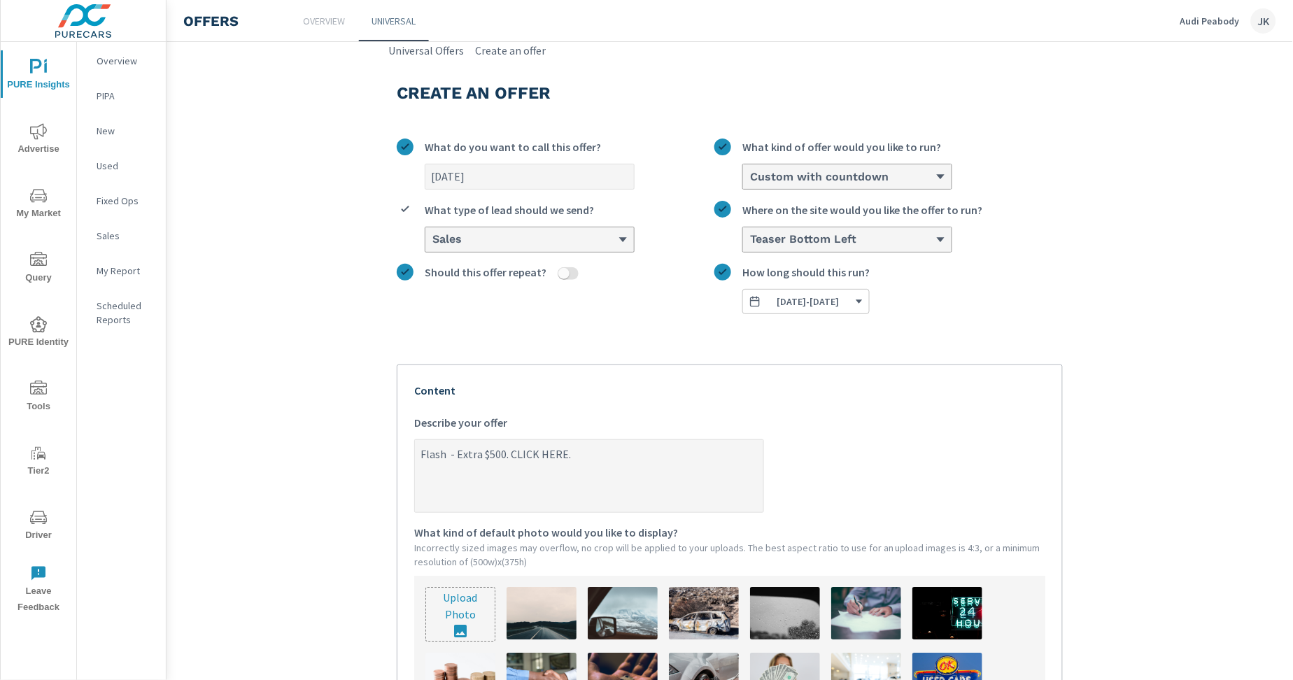
type textarea "Flash O - Extra $500. CLICK HERE."
type textarea "x"
type textarea "Flash Of - Extra $500. CLICK HERE."
type textarea "x"
type textarea "Flash Off - Extra $500. CLICK HERE."
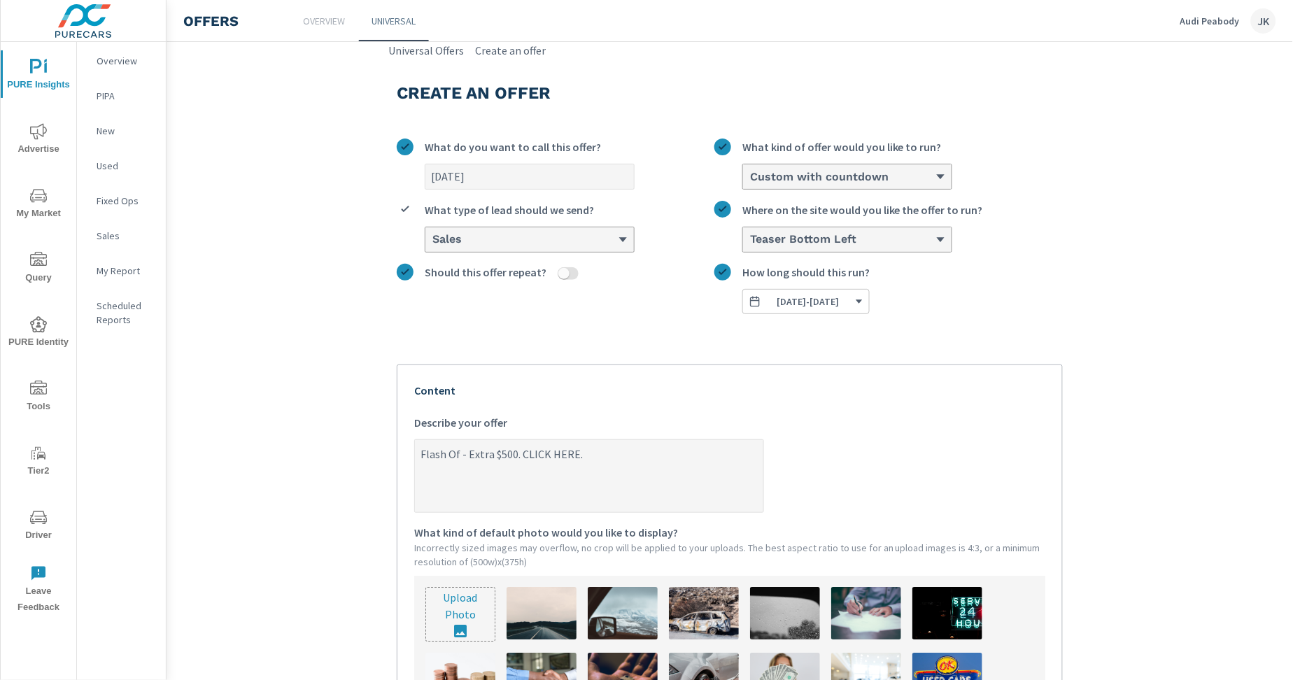
type textarea "x"
type textarea "Flash Offe - Extra $500. CLICK HERE."
type textarea "x"
type textarea "Flash Offer - Extra $500. CLICK HERE."
type textarea "x"
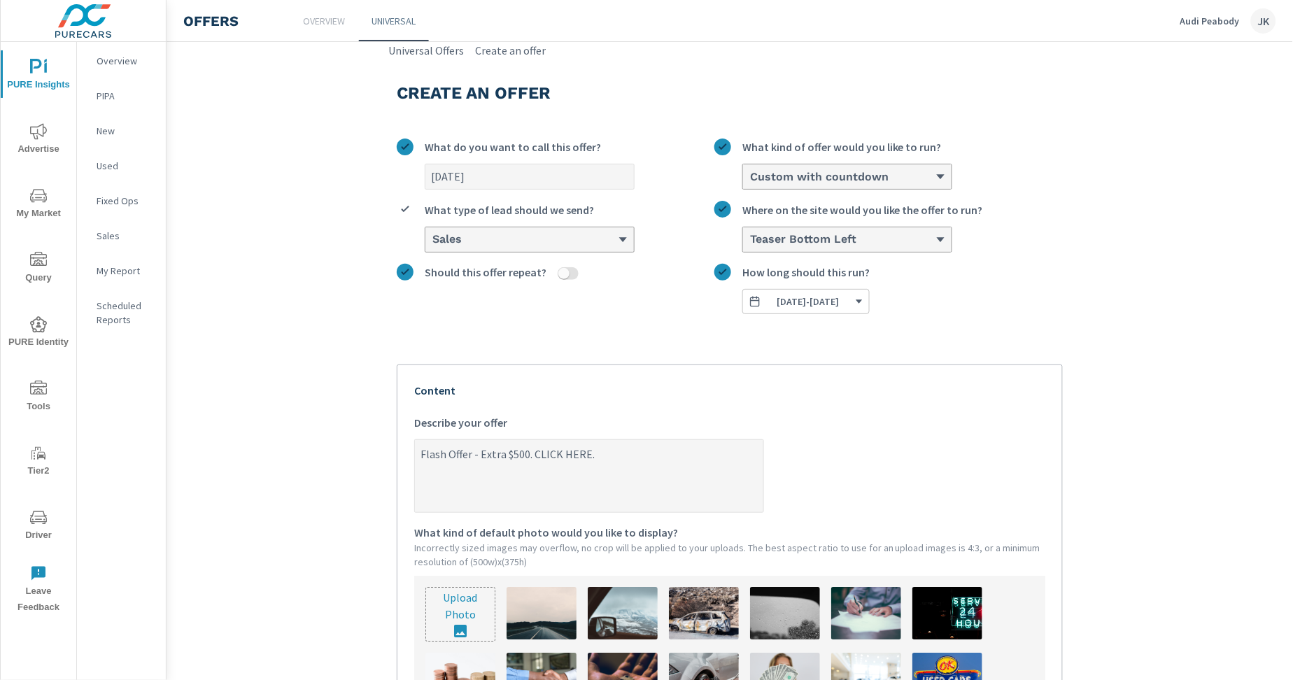
click at [522, 456] on textarea "Flash Offer - Extra $500. CLICK HERE." at bounding box center [589, 477] width 348 height 70
type textarea "Flash Offer - Extra $500 . CLICK HERE."
type textarea "x"
type textarea "Flash Offer - Extra $500 O. CLICK HERE."
type textarea "x"
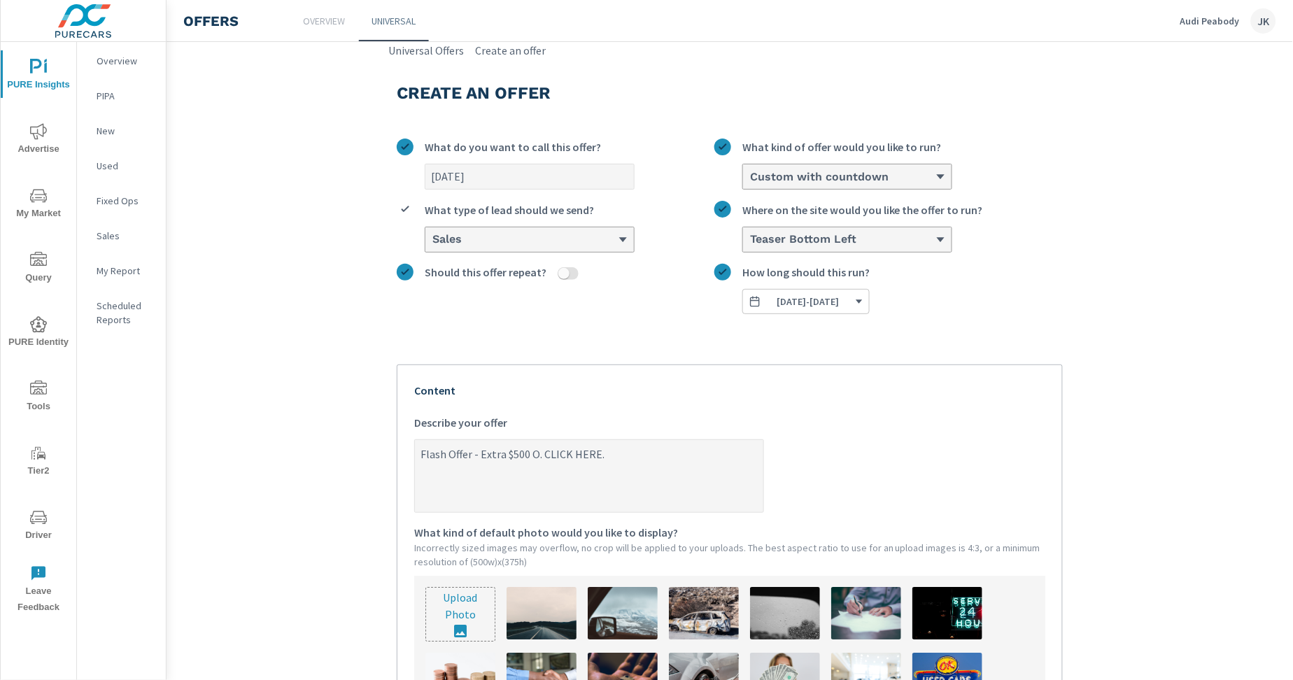
type textarea "Flash Offer - Extra $500 Of. CLICK HERE."
type textarea "x"
type textarea "Flash Offer - Extra $500 Off. CLICK HERE."
type textarea "x"
type textarea "Flash Offer - Extra $500 Off . CLICK HERE."
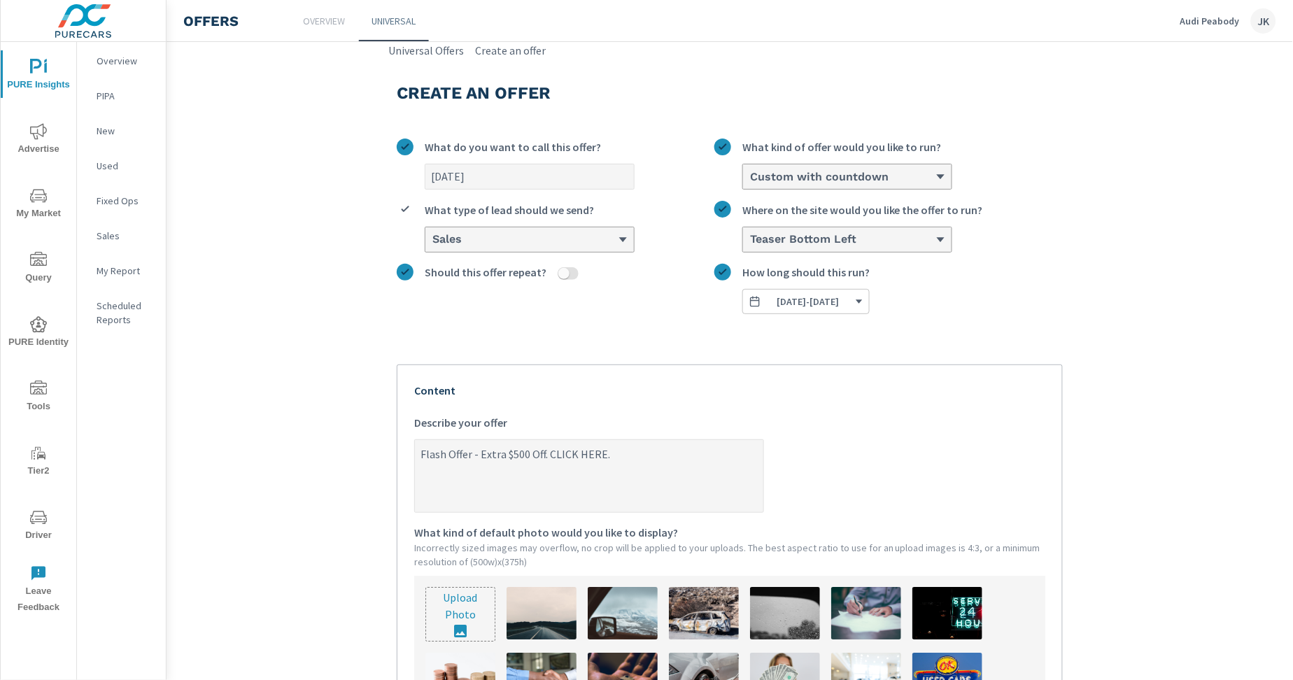
type textarea "x"
type textarea "Flash Offer - Extra $500 Off U. CLICK HERE."
type textarea "x"
type textarea "Flash Offer - Extra $500 Off Us. CLICK HERE."
type textarea "x"
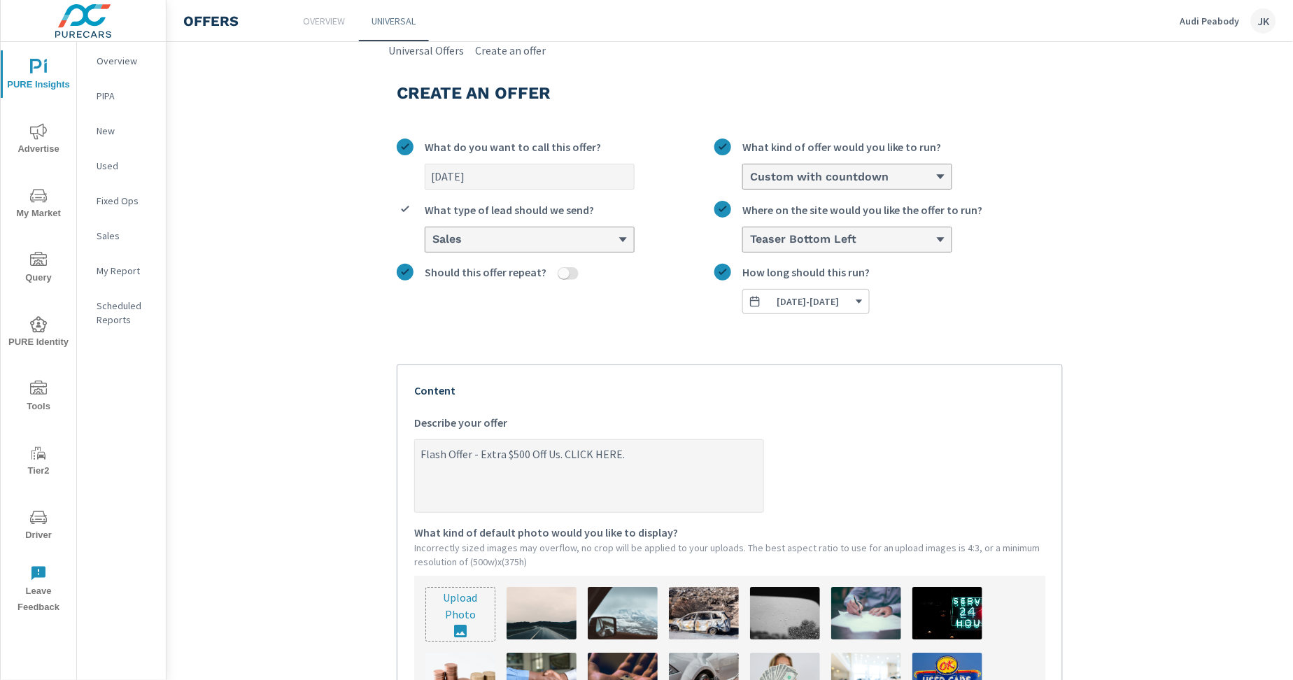
type textarea "Flash Offer - Extra $500 Off Use. CLICK HERE."
type textarea "x"
type textarea "Flash Offer - Extra $500 Off Used. CLICK HERE."
type textarea "x"
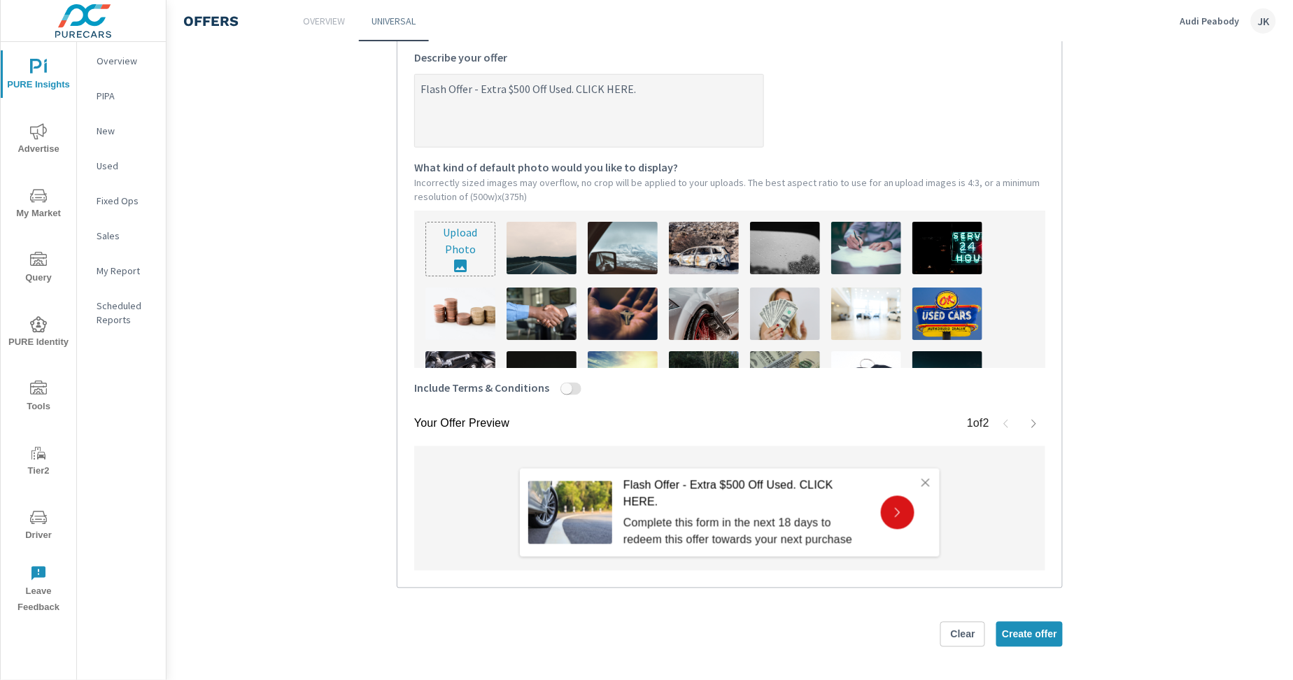
scroll to position [85, 0]
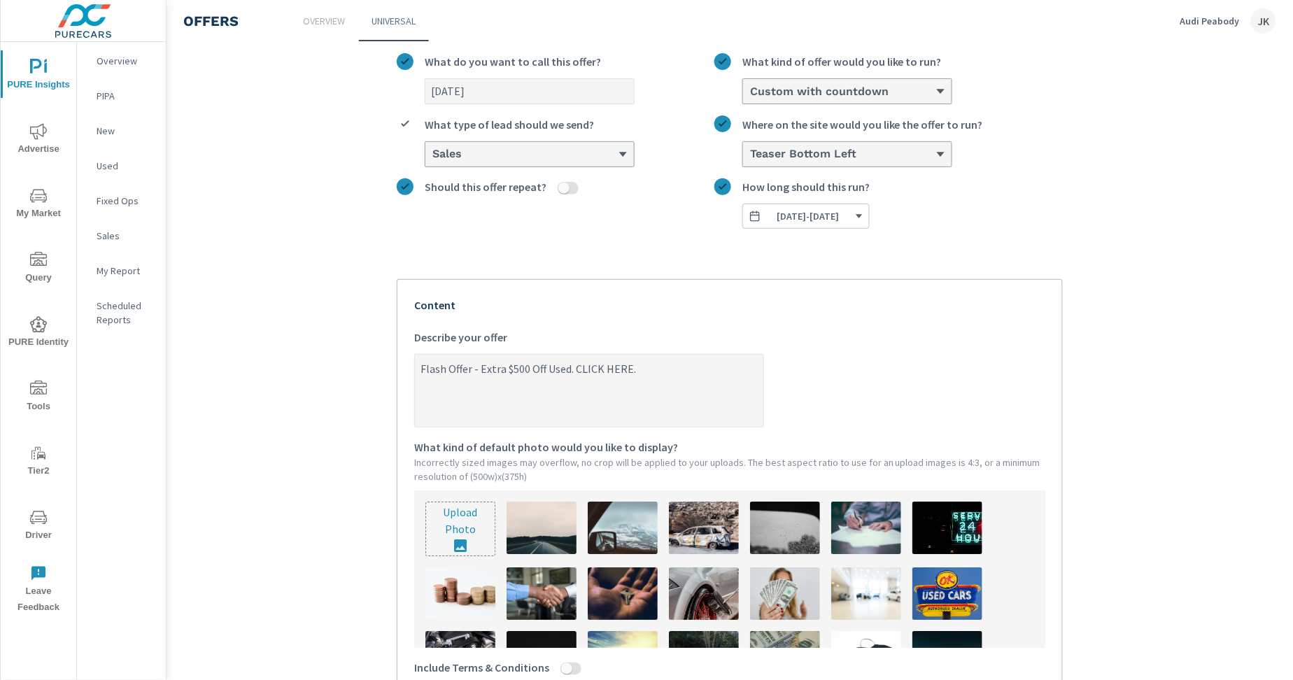
drag, startPoint x: 658, startPoint y: 372, endPoint x: 289, endPoint y: 357, distance: 369.7
click at [289, 357] on section "Create an offer [DATE] What do you want to call this offer? Custom with countdo…" at bounding box center [730, 466] width 1127 height 987
paste textarea "Used Vehicle Sale - Extra $500"
type textarea "Used Vehicle Sale - Extra $500. CLICK HERE."
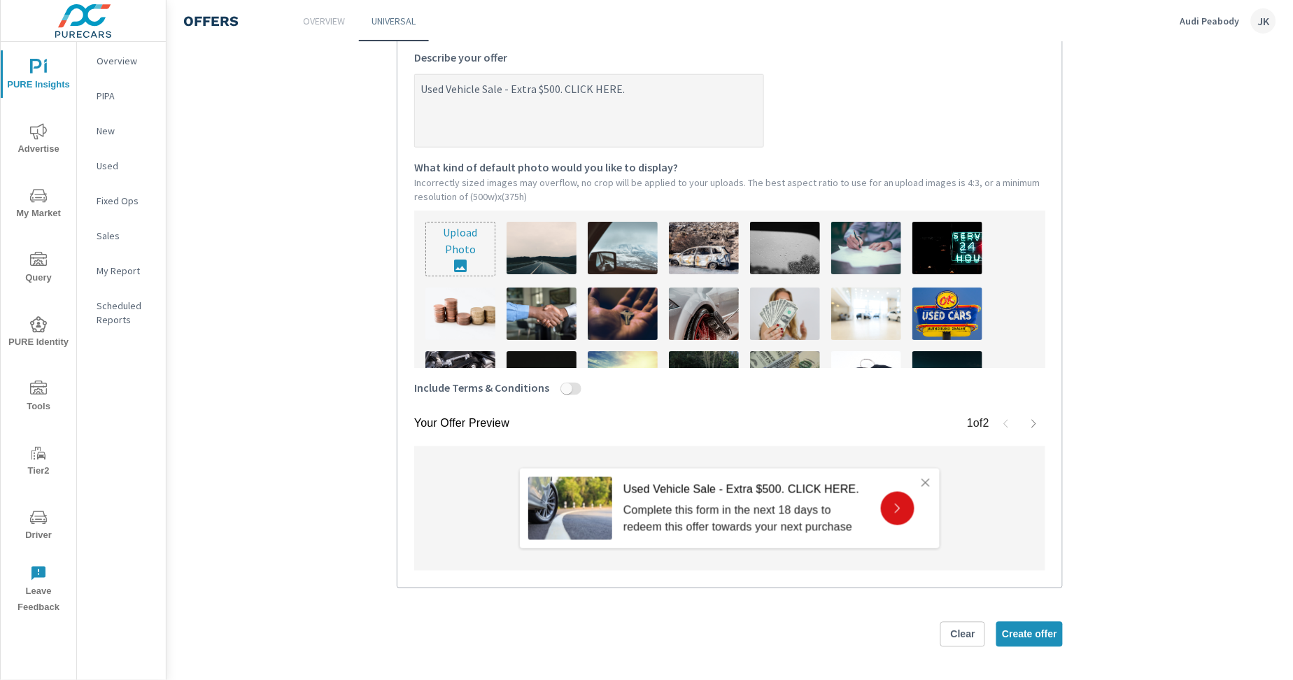
type textarea "x"
click at [563, 400] on label "Include Terms & Conditions" at bounding box center [729, 391] width 631 height 25
click at [563, 395] on button "Include Terms & Conditions" at bounding box center [566, 389] width 11 height 13
click at [558, 392] on input "Include Terms & Conditions" at bounding box center [567, 389] width 34 height 13
checkbox input "true"
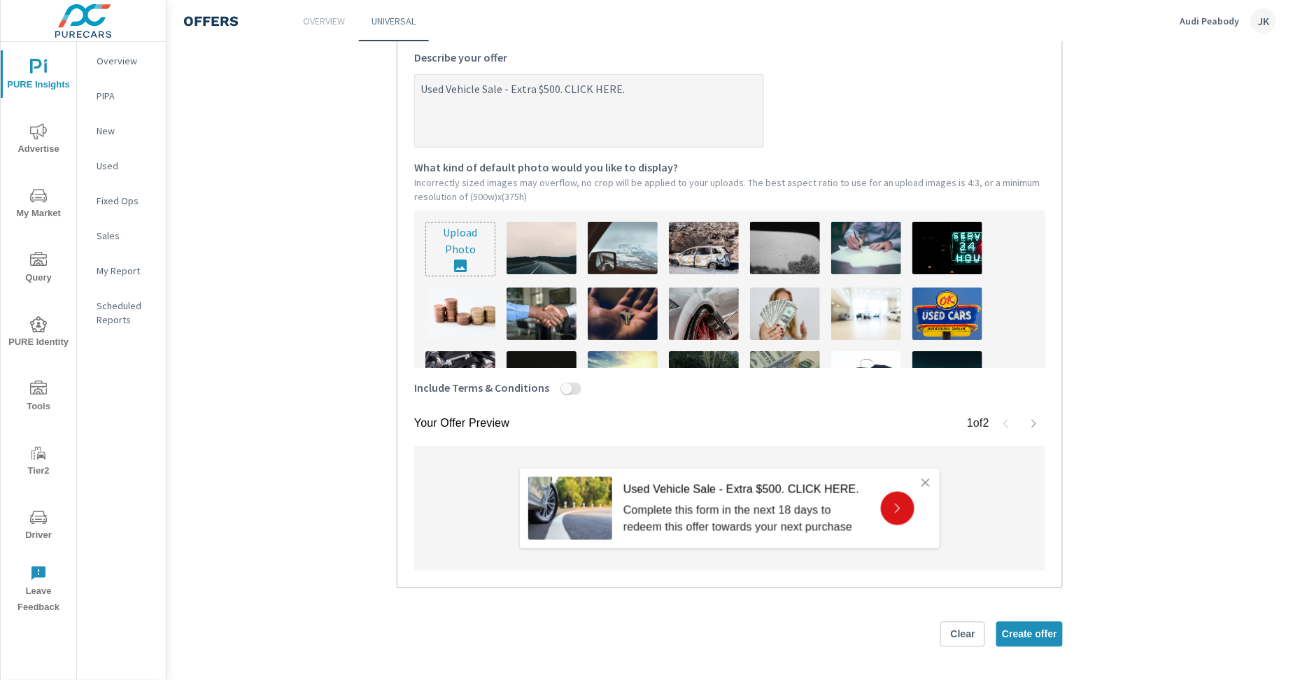
type textarea "x"
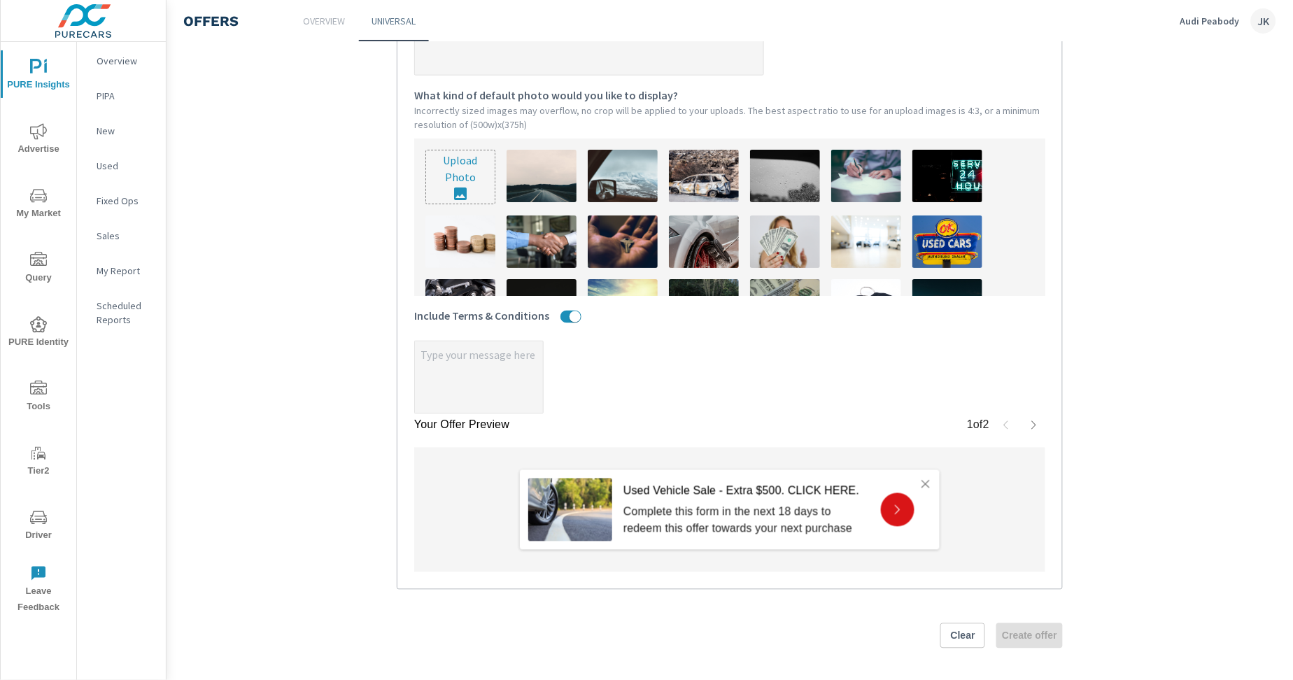
scroll to position [438, 0]
type textarea "x"
click at [454, 367] on textarea "x" at bounding box center [479, 378] width 128 height 70
paste textarea "See dealer for details. Form must be submitted before time of purchase. Offer e…"
type textarea "x"
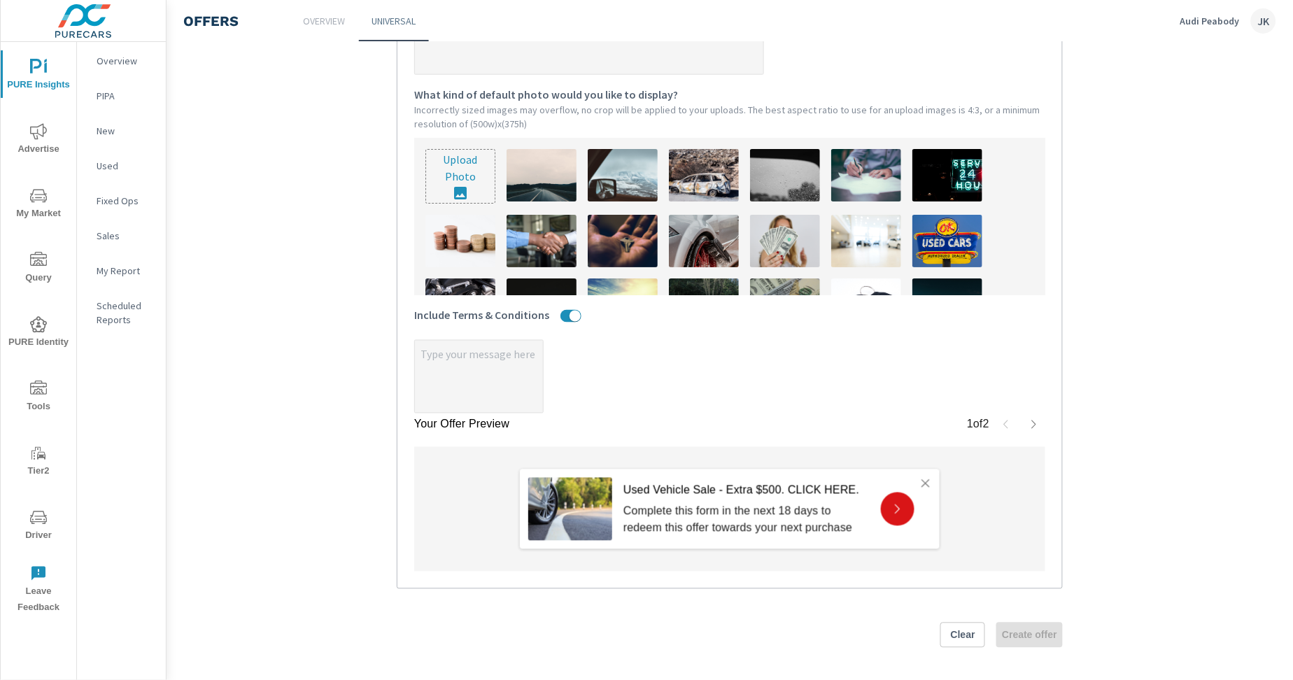
type textarea "See dealer for details. Form must be submitted before time of purchase. Offer e…"
type textarea "x"
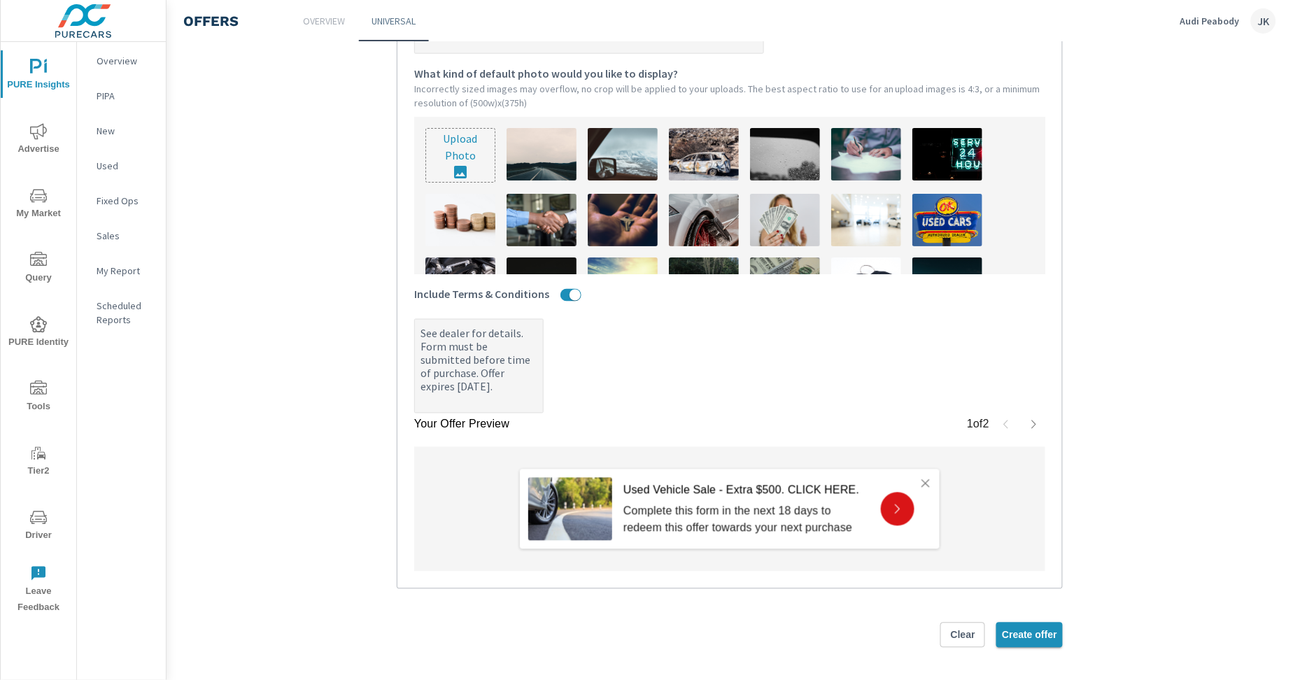
type textarea "See dealer for details. Form must be submitted before time of purchase. Offer e…"
type textarea "x"
click at [1033, 627] on button "Create offer" at bounding box center [1029, 635] width 66 height 25
type textarea "x"
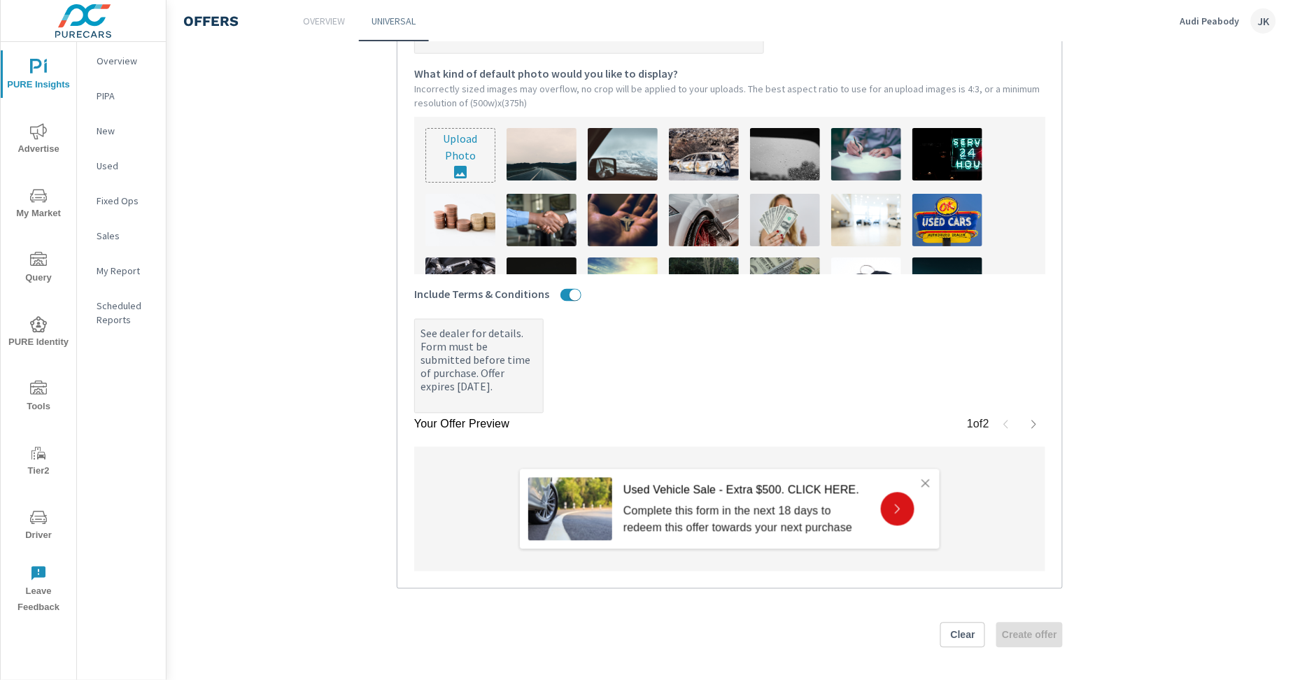
type textarea "x"
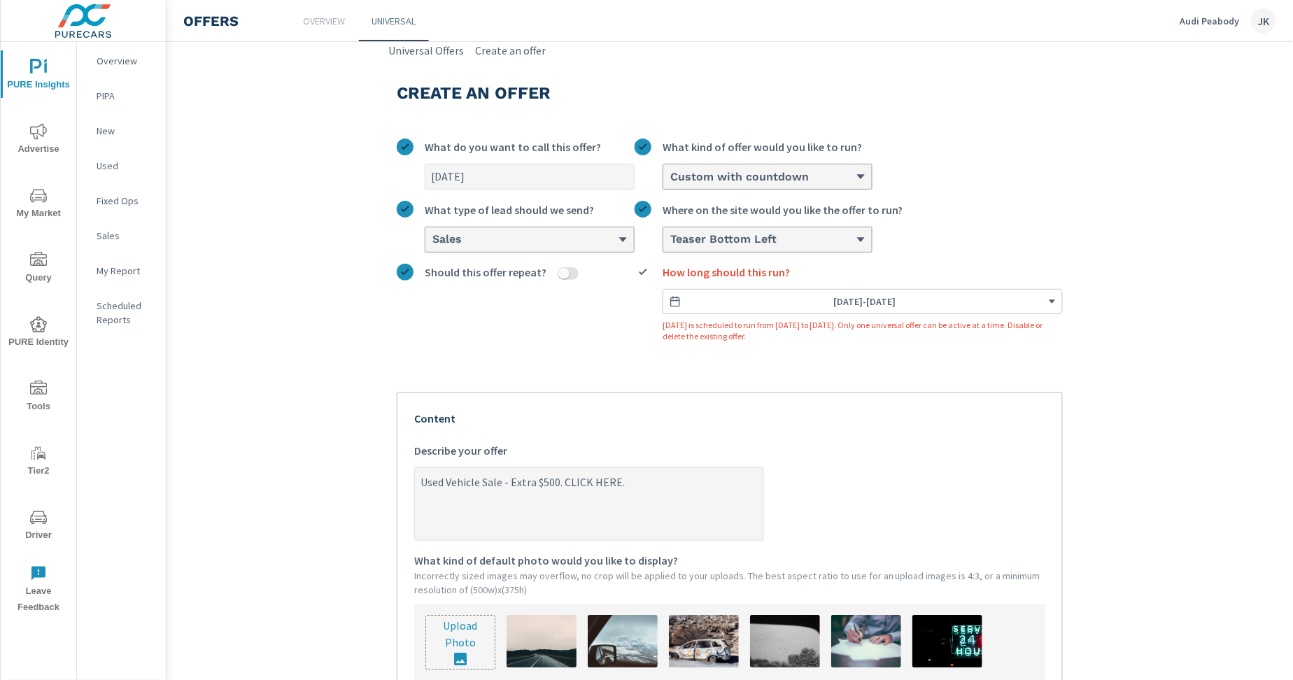
click at [868, 297] on span "[DATE] - [DATE]" at bounding box center [865, 301] width 62 height 13
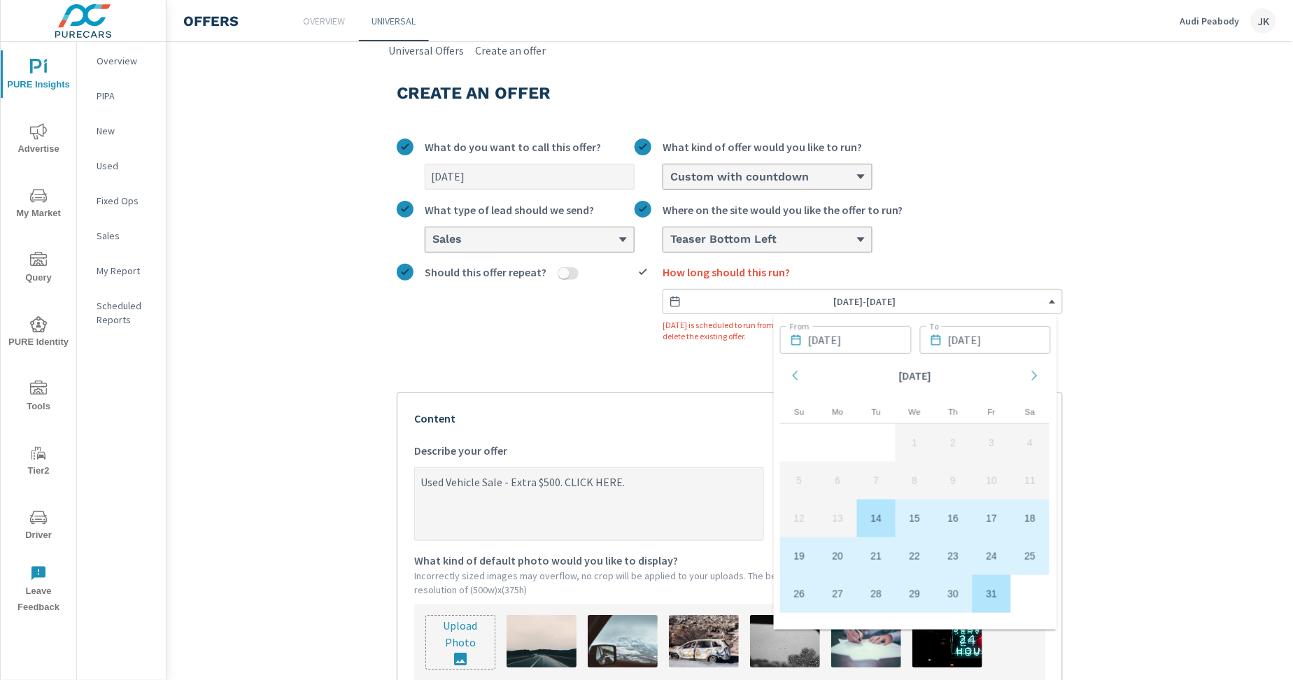
click at [1173, 463] on section "Create an offer [DATE] What do you want to call this offer? Custom with countdo…" at bounding box center [730, 614] width 1127 height 1110
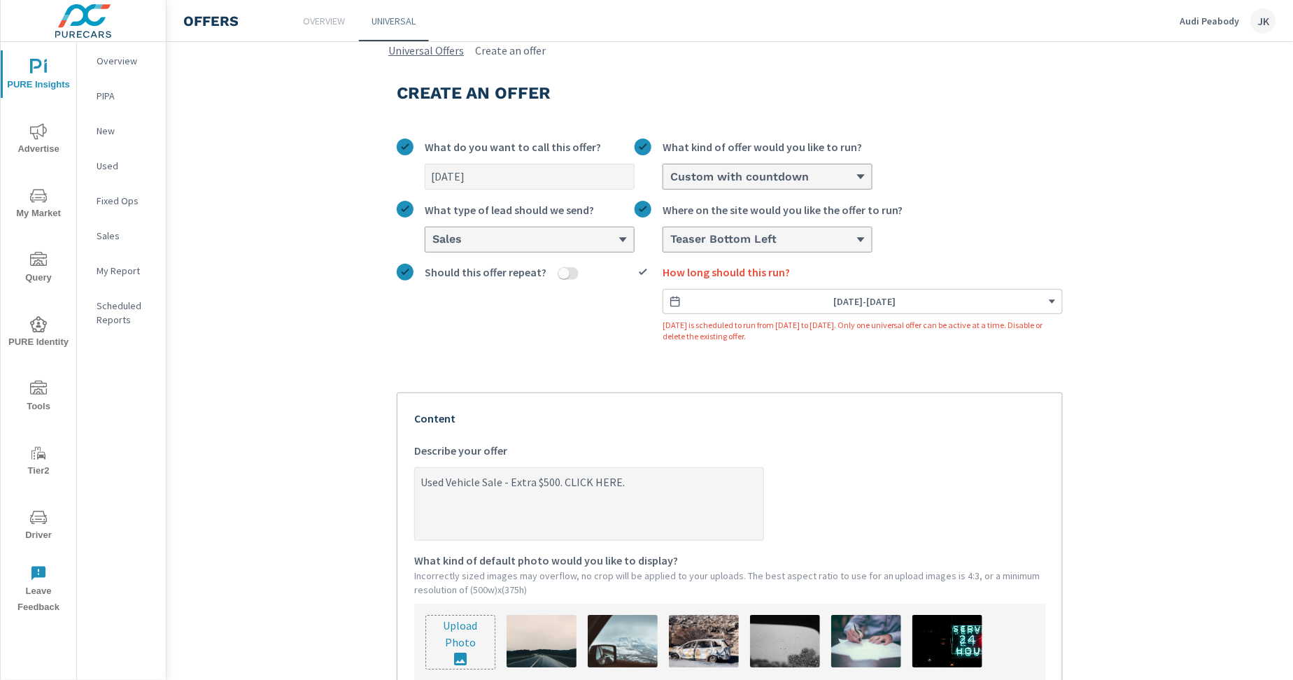
click at [420, 50] on link "Universal Offers" at bounding box center [426, 50] width 76 height 17
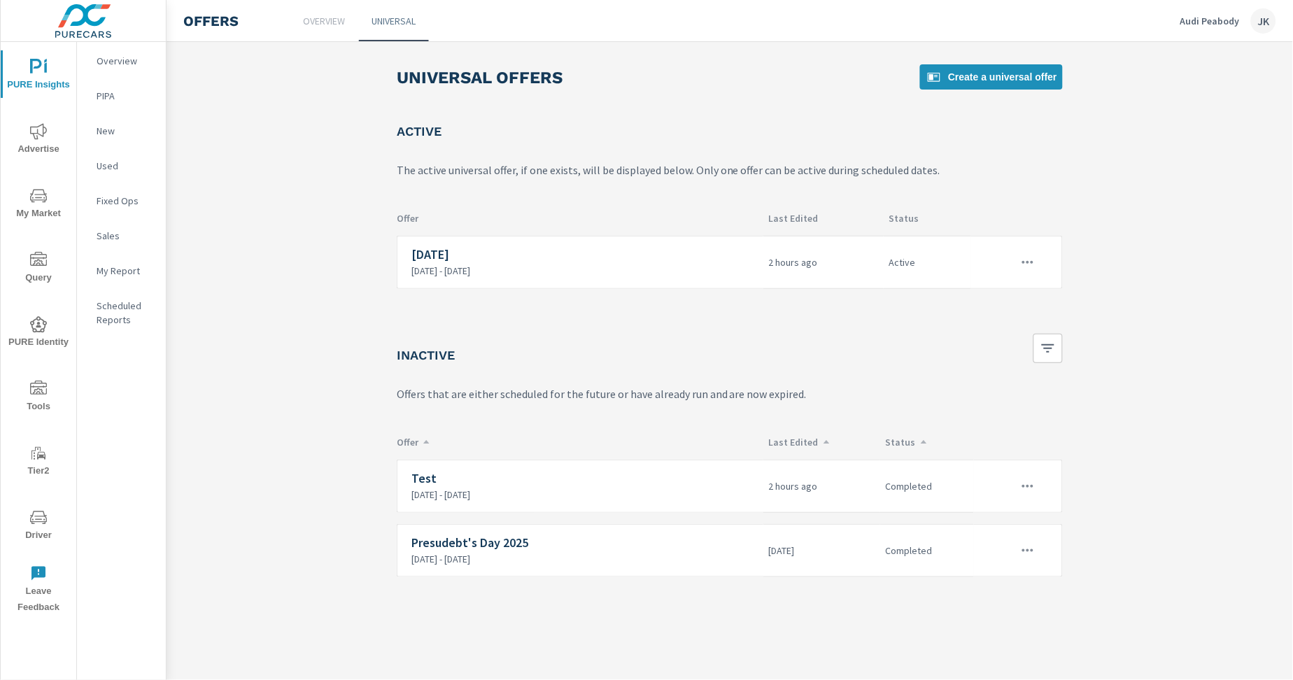
click at [1281, 7] on div "Offers Overview Universal Audi Peabody JK" at bounding box center [730, 20] width 1127 height 41
click at [1272, 13] on div "JK" at bounding box center [1263, 20] width 25 height 25
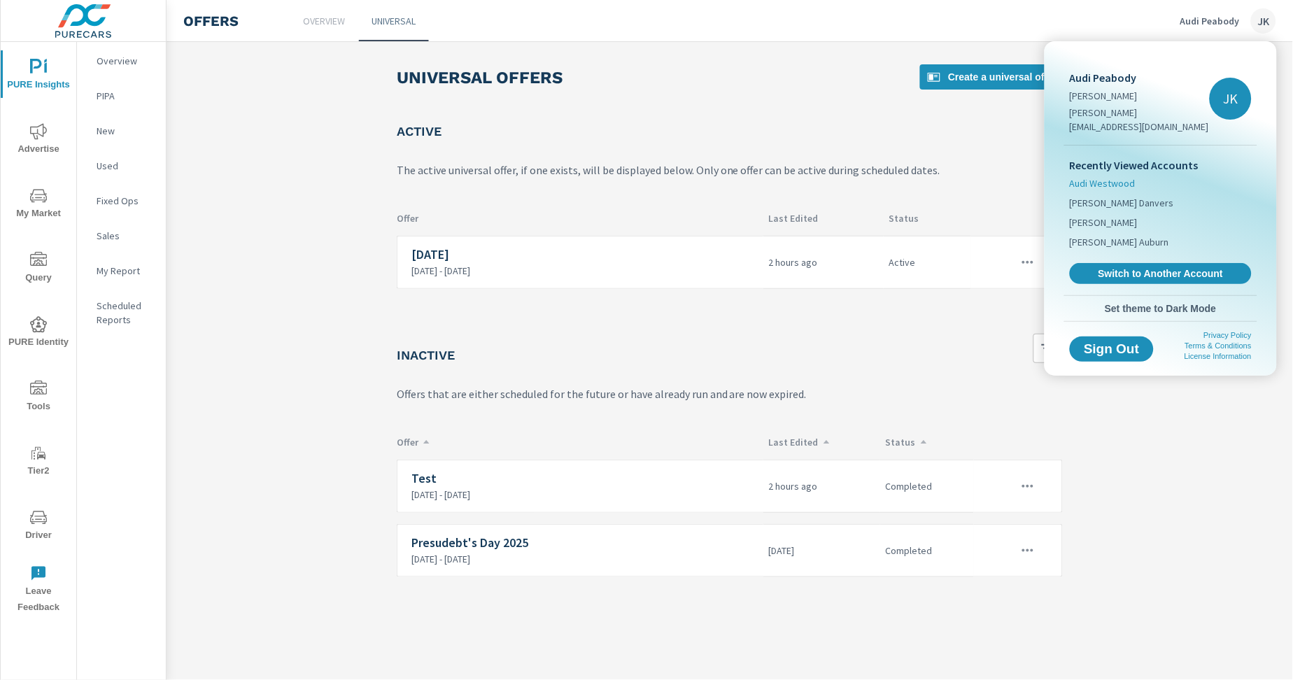
click at [1152, 174] on li "Audi Westwood" at bounding box center [1161, 184] width 182 height 20
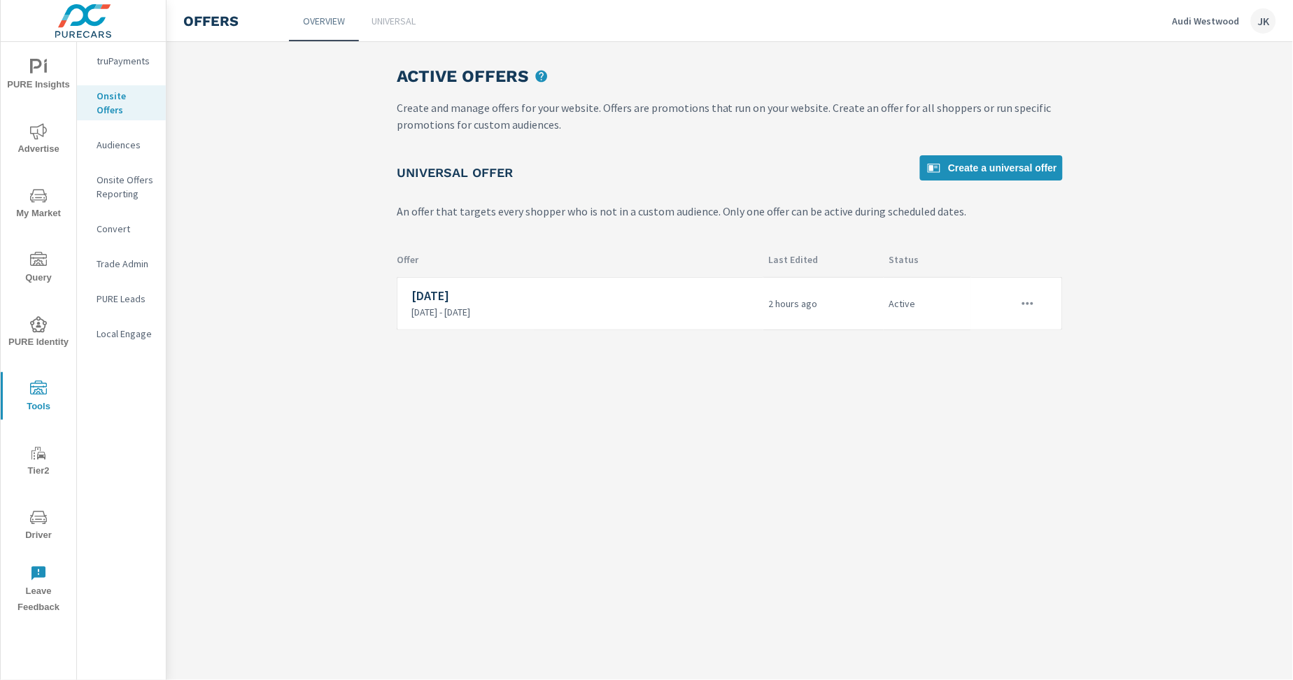
click at [253, 257] on main "Active Offers Create and manage offers for your website. Offers are promotions …" at bounding box center [730, 208] width 1127 height 333
click at [551, 307] on p "[DATE] - [DATE]" at bounding box center [584, 312] width 346 height 13
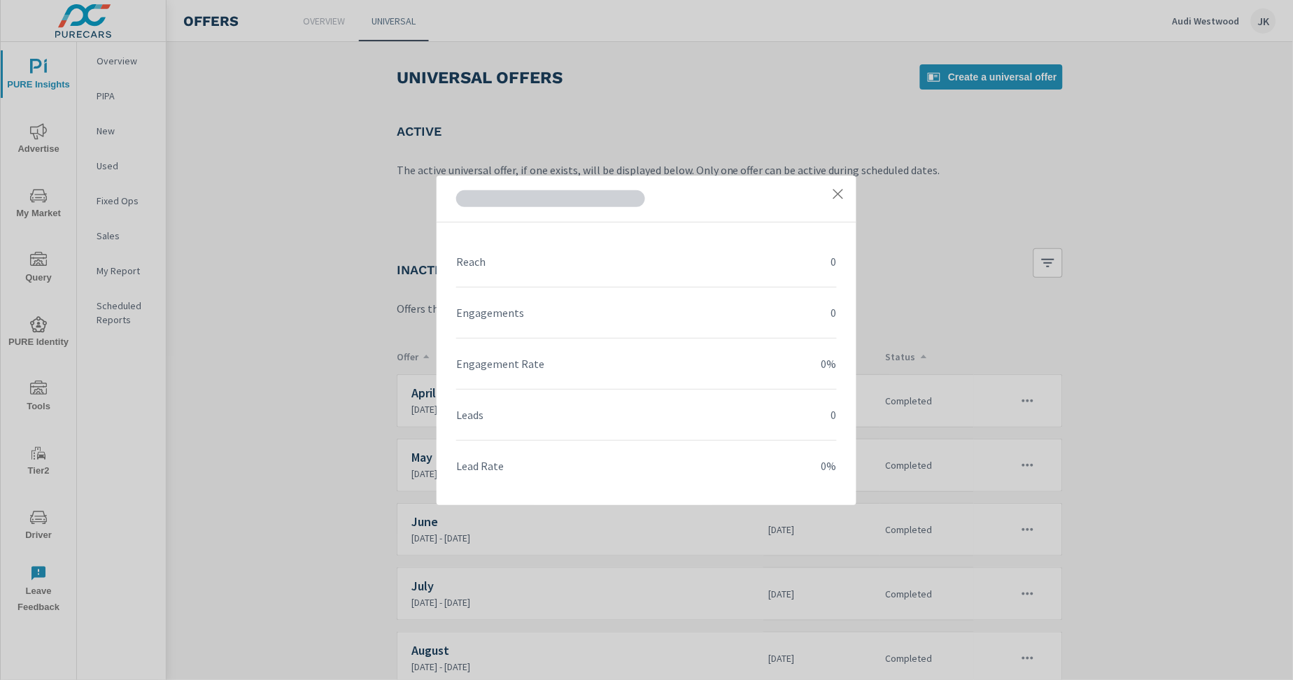
click at [844, 191] on icon at bounding box center [838, 194] width 14 height 14
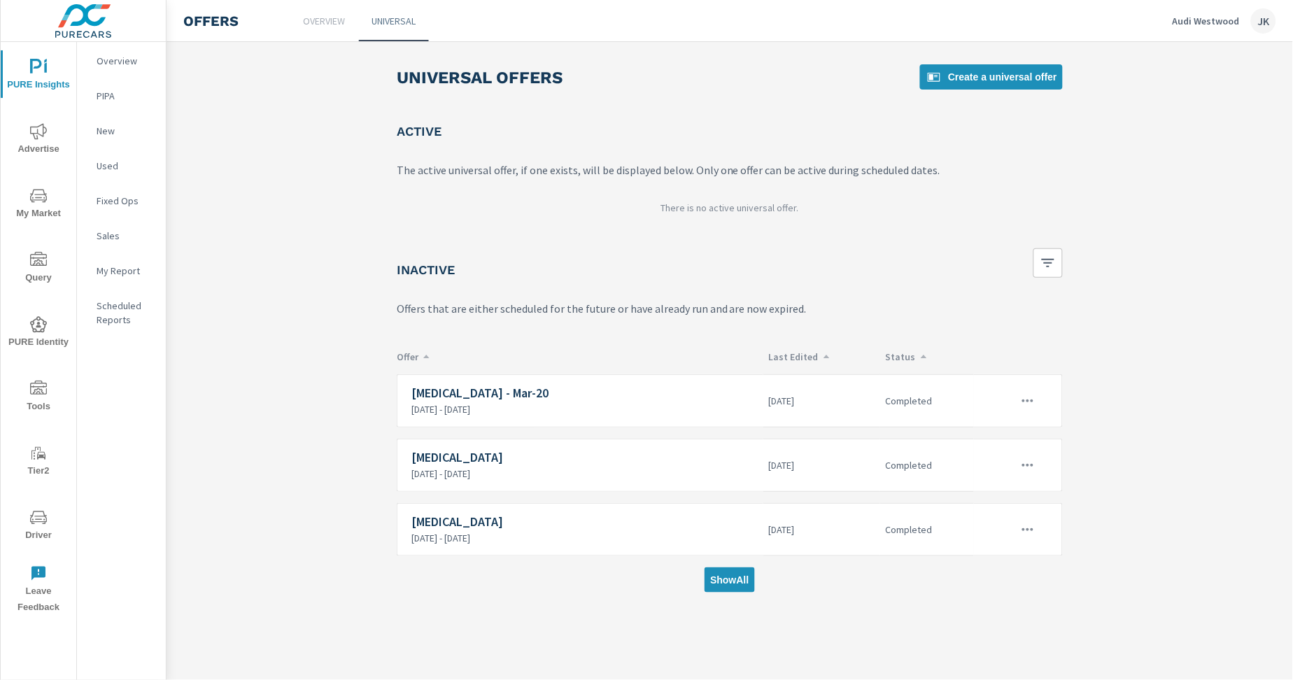
click at [1212, 296] on main "Universal Offers Create a universal offer Active The active universal offer, if…" at bounding box center [730, 323] width 1127 height 562
click at [968, 87] on link "Create a universal offer" at bounding box center [991, 76] width 143 height 25
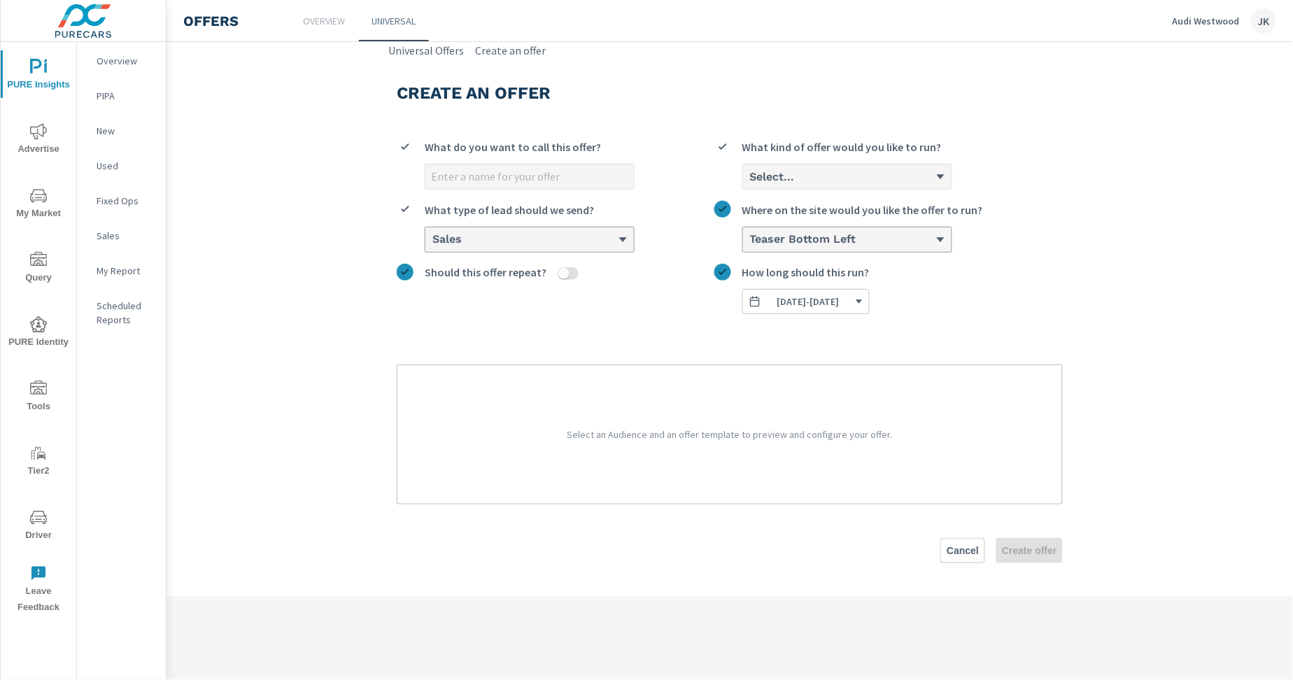
click at [510, 185] on input "What do you want to call this offer?" at bounding box center [529, 176] width 209 height 24
type input "[DATE]"
click at [841, 162] on div "What kind of offer would you like to run?" at bounding box center [847, 151] width 210 height 25
click at [750, 171] on input "Select... What kind of offer would you like to run?" at bounding box center [749, 177] width 1 height 13
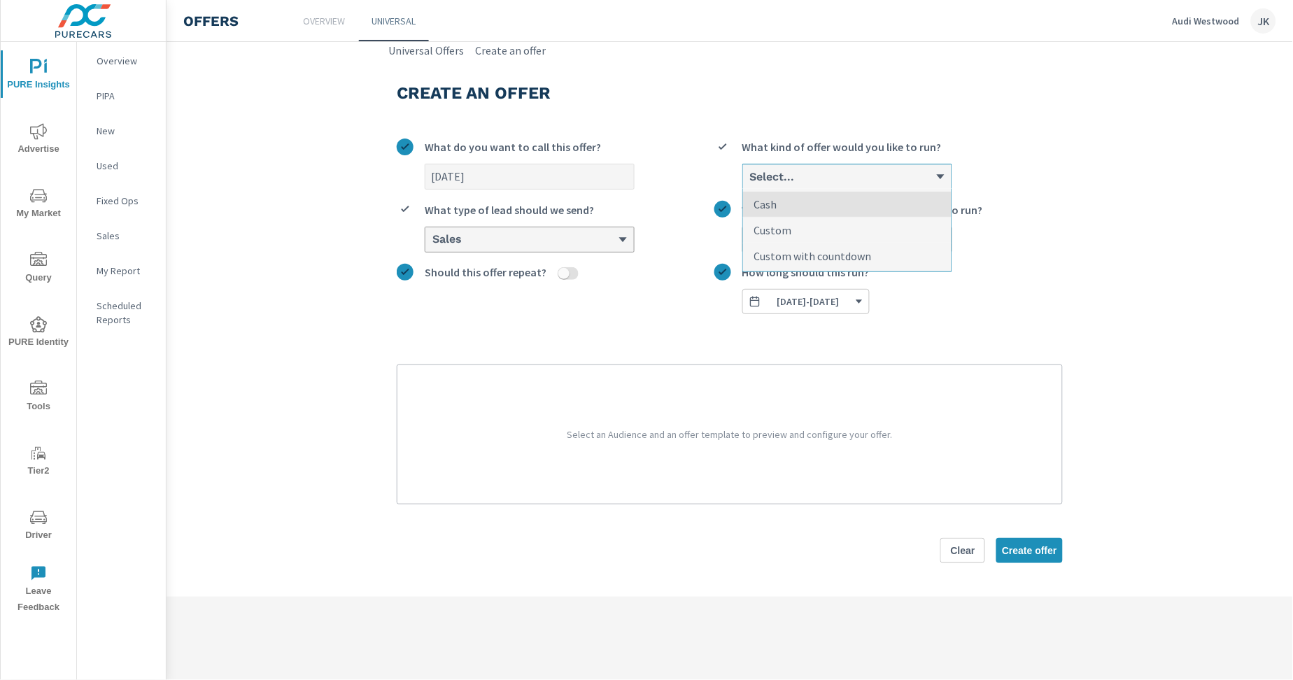
click at [835, 174] on div "Select..." at bounding box center [847, 176] width 209 height 24
click at [750, 174] on input "option Cash focused, 1 of 3. 3 results available. Use Up and Down to choose opt…" at bounding box center [749, 177] width 1 height 13
click at [790, 259] on p "Custom with countdown" at bounding box center [813, 256] width 118 height 17
click at [750, 183] on input "option Custom with countdown focused, 3 of 3. 3 results available. Use Up and D…" at bounding box center [749, 177] width 1 height 13
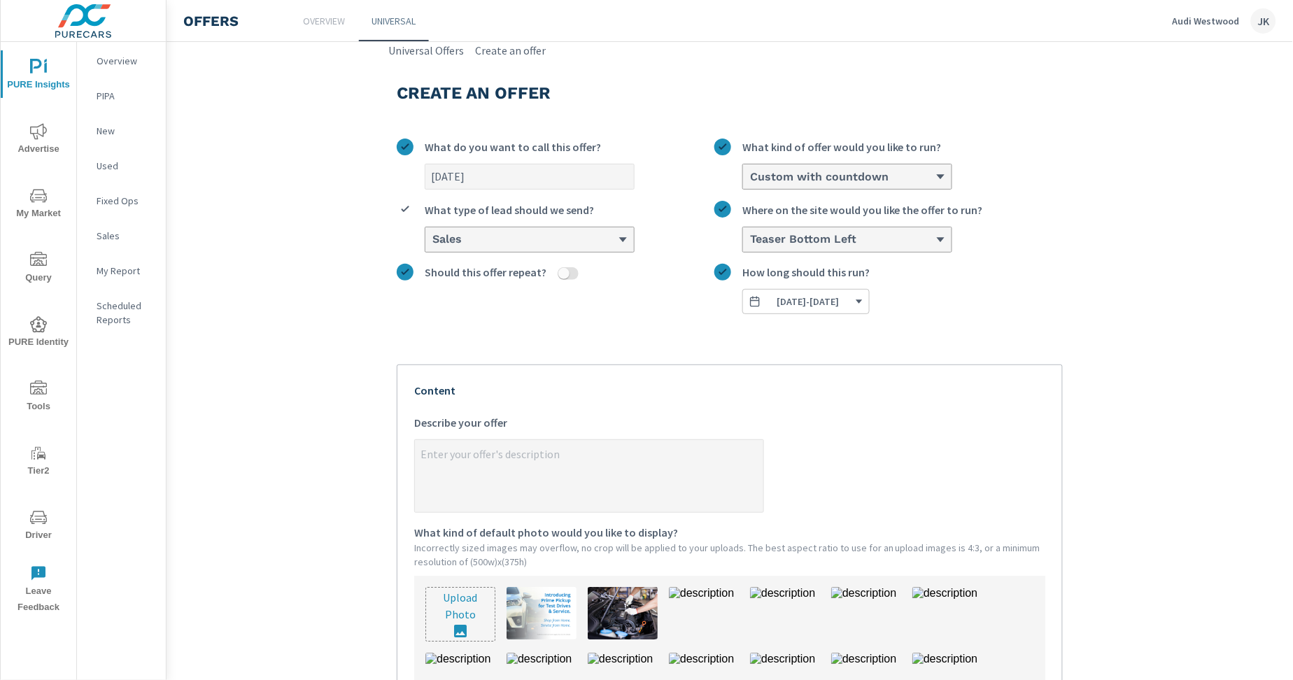
click at [602, 237] on div "Sales" at bounding box center [524, 239] width 187 height 13
click at [432, 237] on input "Sales What type of lead should we send?" at bounding box center [431, 240] width 1 height 13
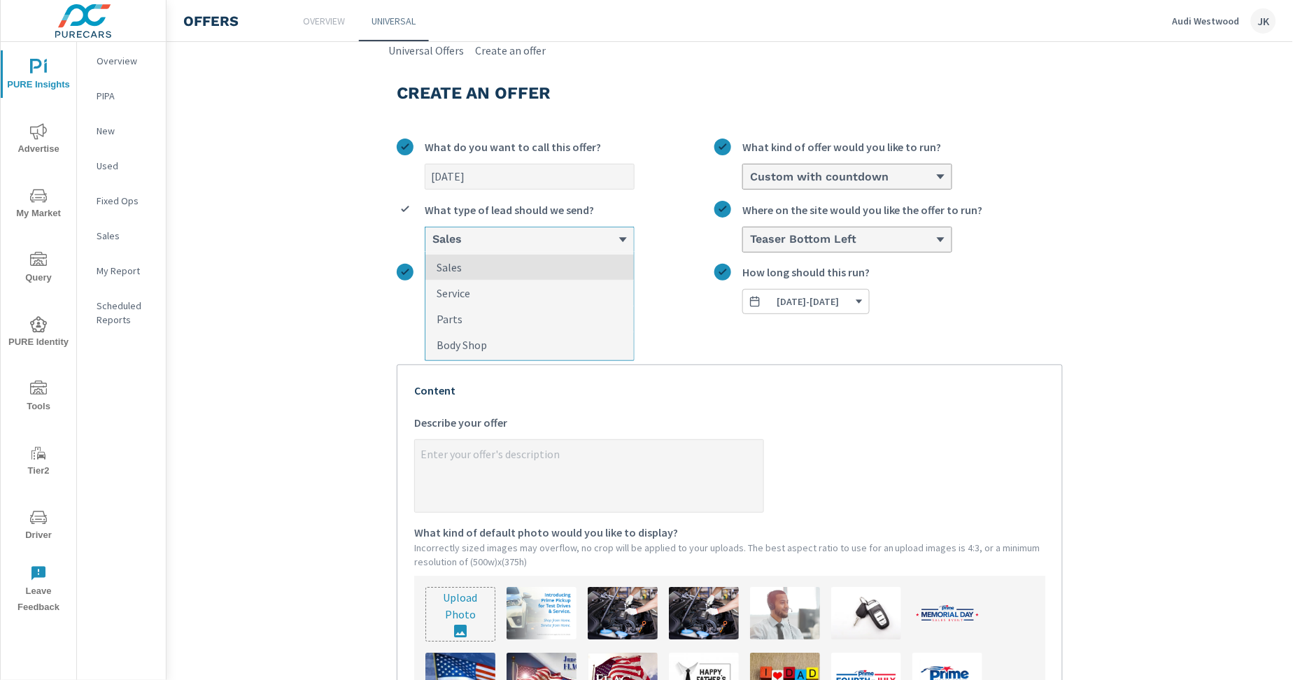
click at [1203, 339] on section "Create an offer October 2025 What do you want to call this offer? Custom with c…" at bounding box center [730, 552] width 1127 height 987
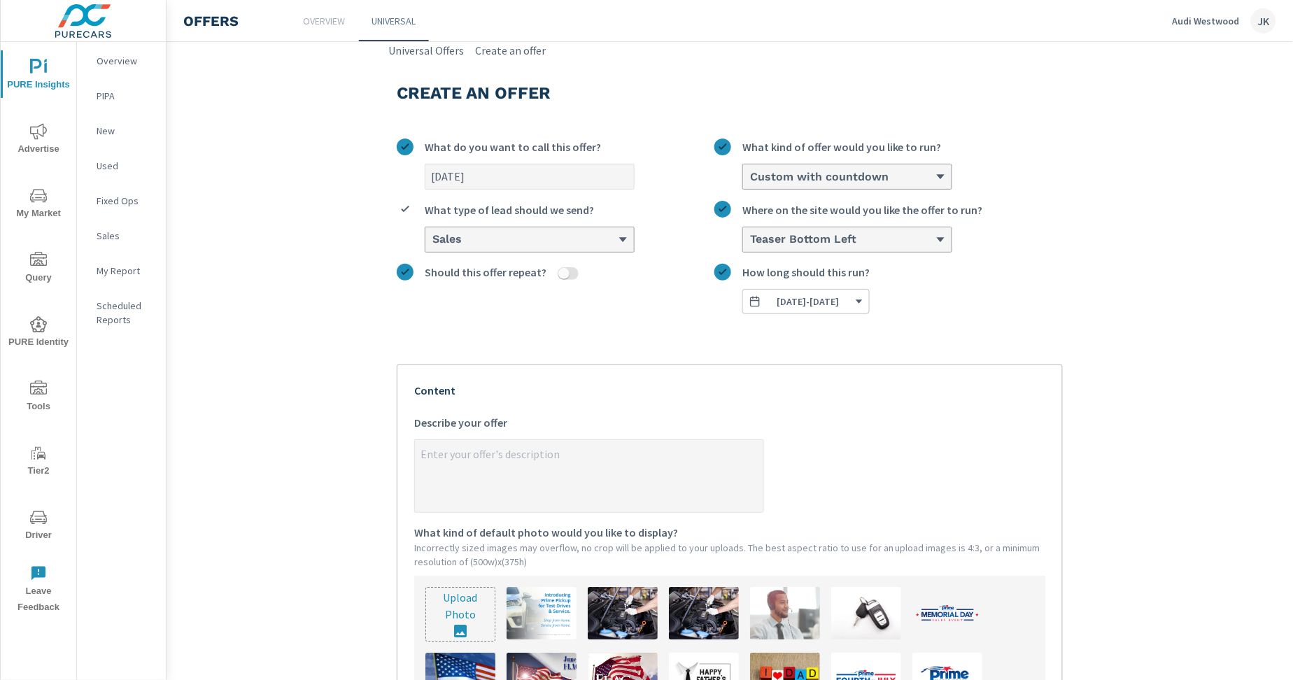
type textarea "x"
click at [552, 491] on textarea "x Describe your offer" at bounding box center [589, 477] width 348 height 70
click at [565, 473] on textarea "x Describe your offer" at bounding box center [589, 477] width 348 height 70
click at [564, 470] on textarea "x Describe your offer" at bounding box center [589, 477] width 348 height 70
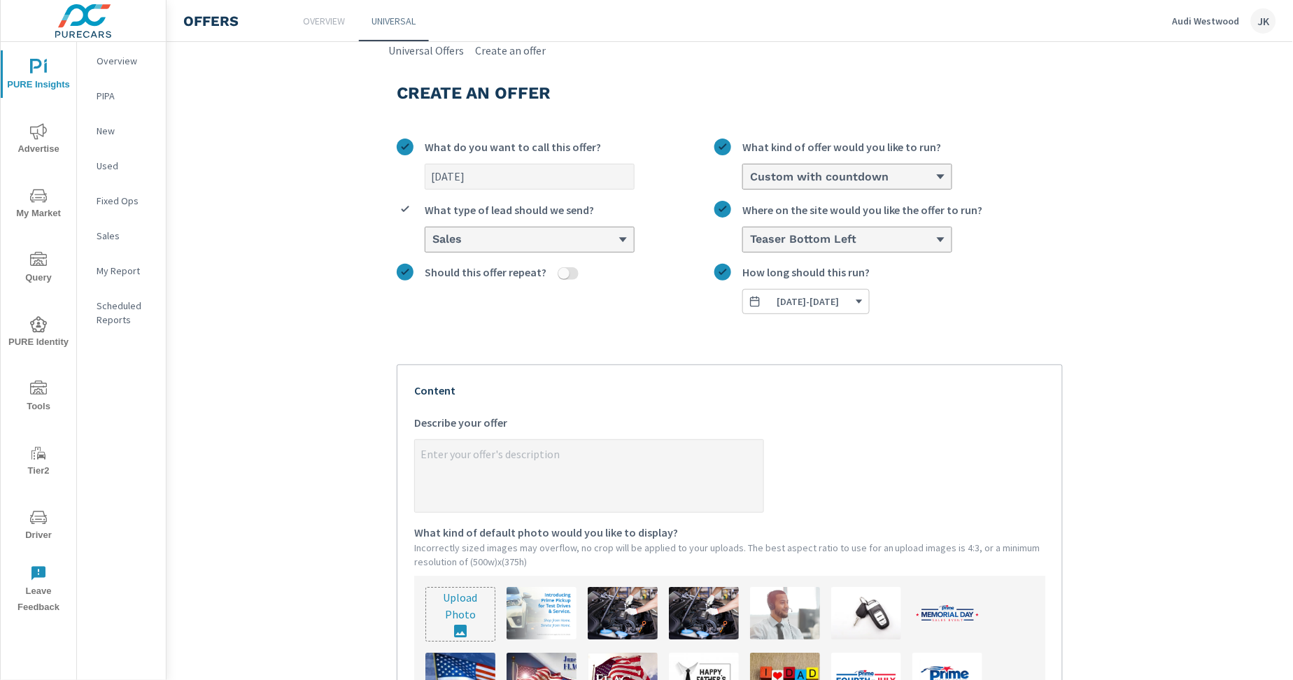
click at [565, 465] on textarea "x Describe your offer" at bounding box center [589, 477] width 348 height 70
paste textarea "Used Vehicle Sale - Extra $500. CLICK HERE."
type textarea "Used Vehicle Sale - Extra $500. CLICK HERE."
type textarea "x"
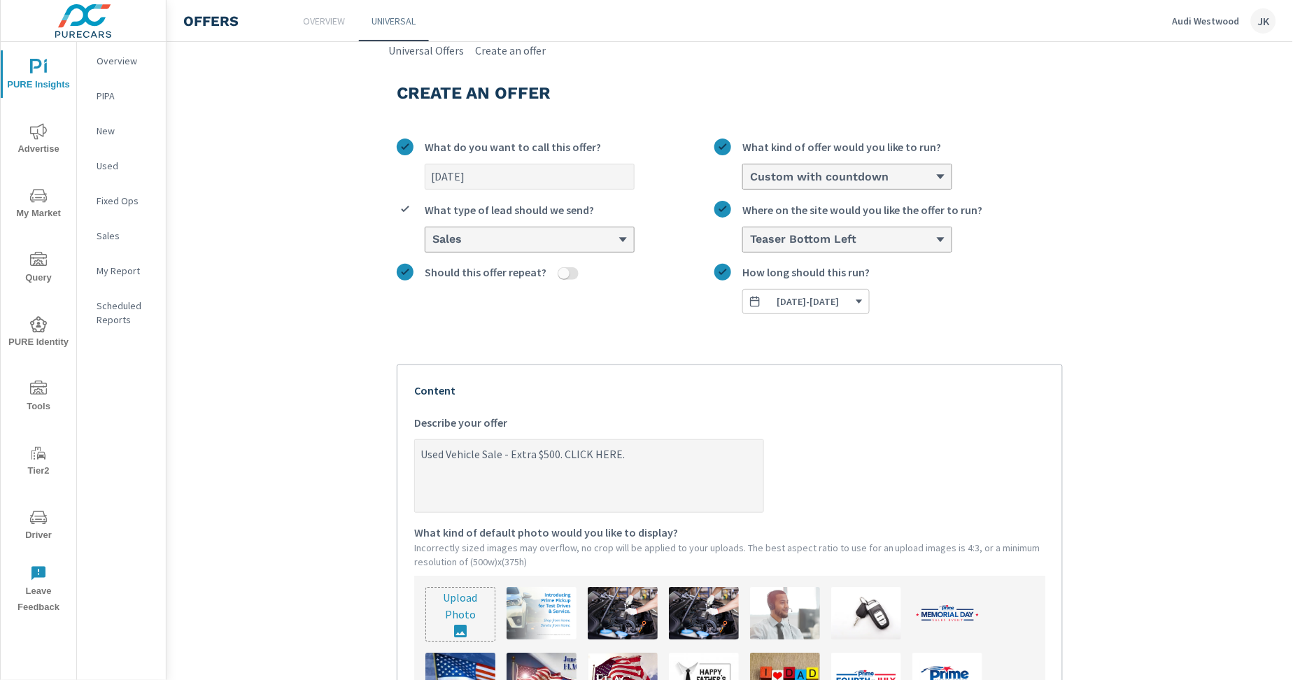
scroll to position [365, 0]
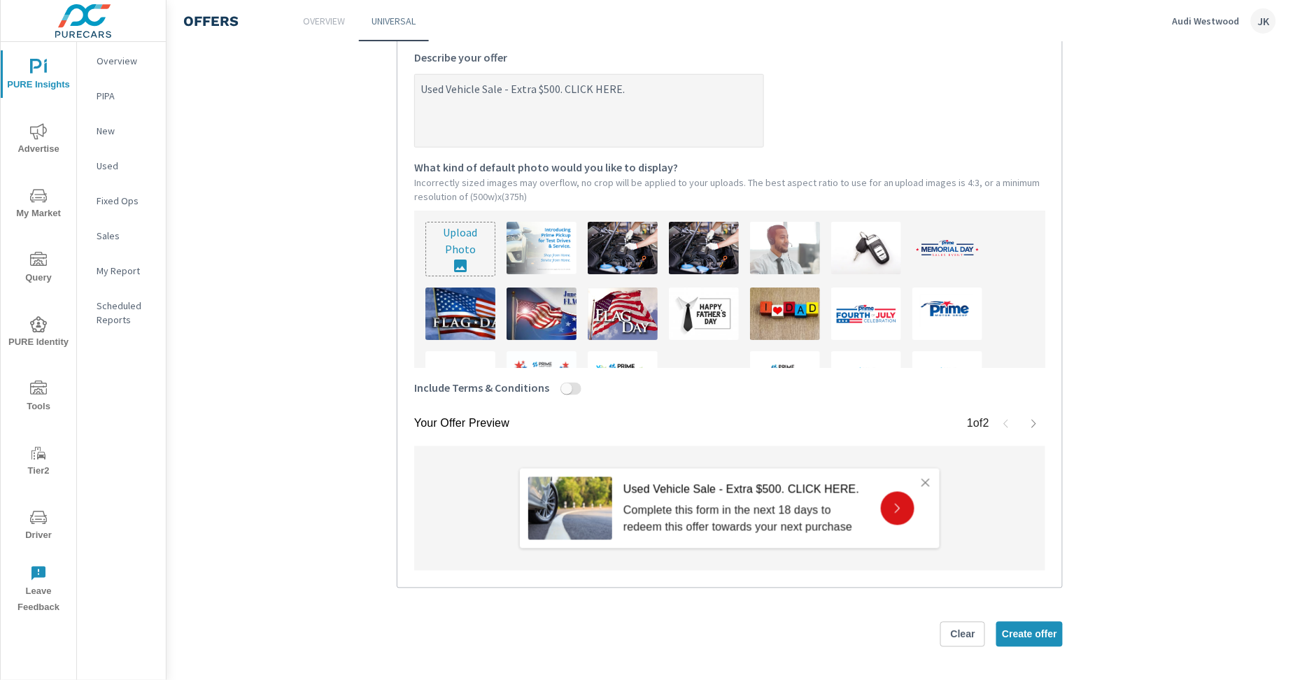
type textarea "Used Vehicle Sale - Extra $500. CLICK HERE."
type textarea "x"
click at [567, 393] on input "Include Terms & Conditions" at bounding box center [567, 389] width 34 height 13
checkbox input "true"
type textarea "x"
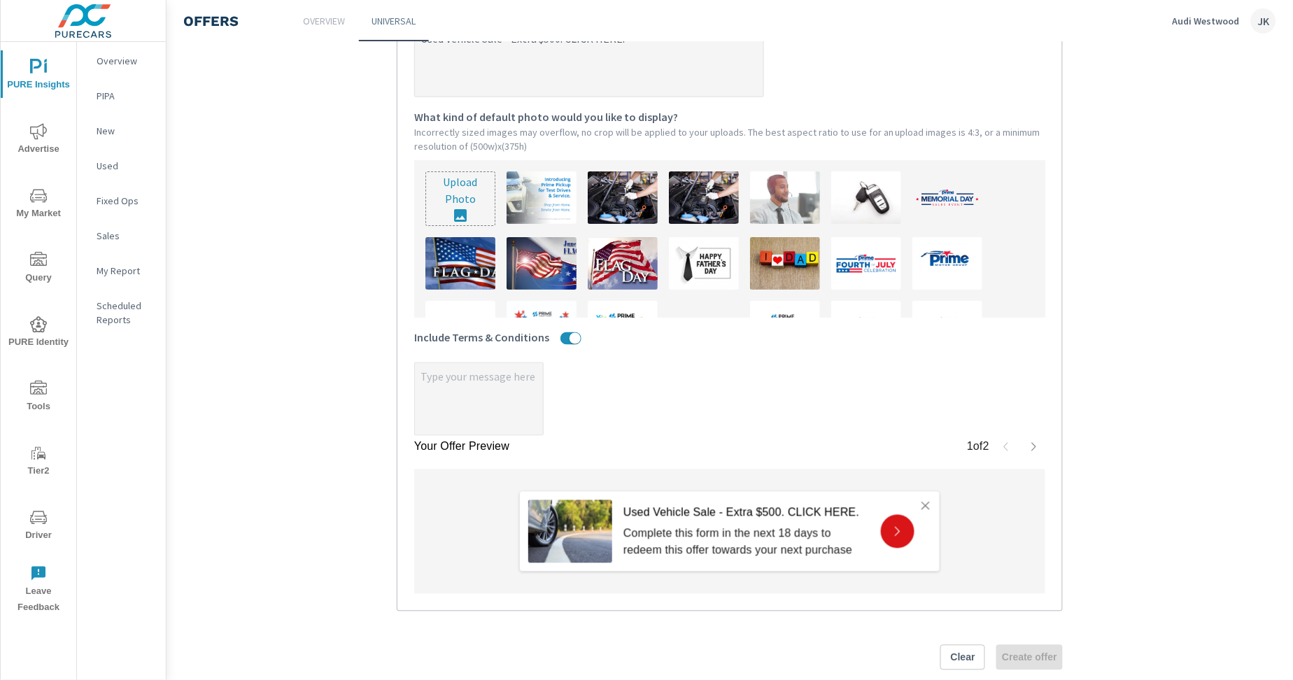
scroll to position [438, 0]
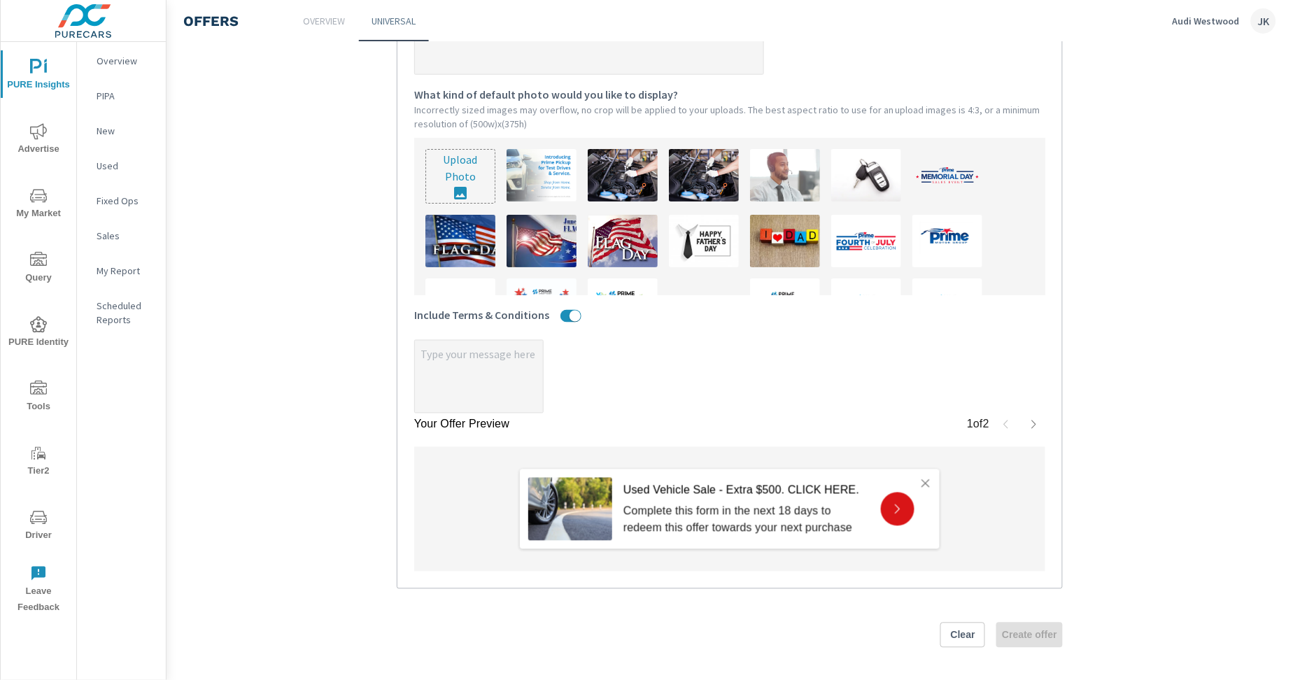
type textarea "x"
click at [444, 358] on textarea "x" at bounding box center [479, 378] width 128 height 70
paste textarea "See dealer for details. Form must be submitted before time of purchase. Offer e…"
type textarea "x"
type textarea "See dealer for details. Form must be submitted before time of purchase. Offer e…"
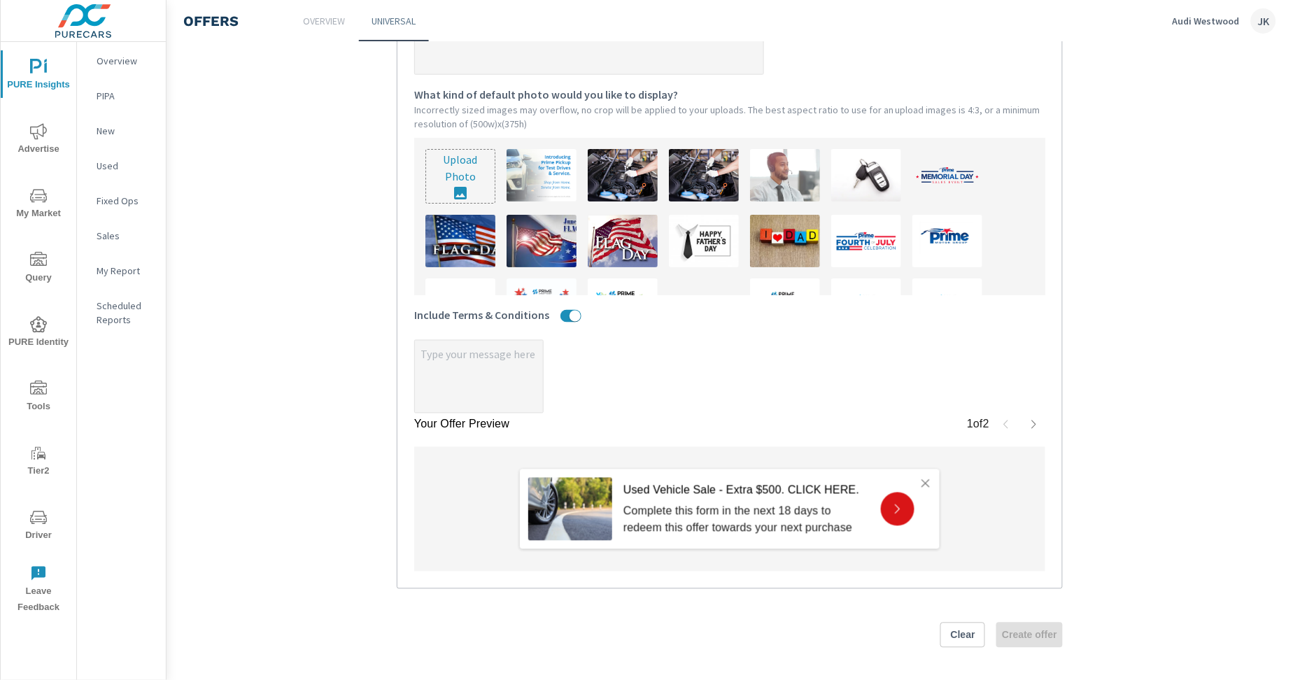
type textarea "x"
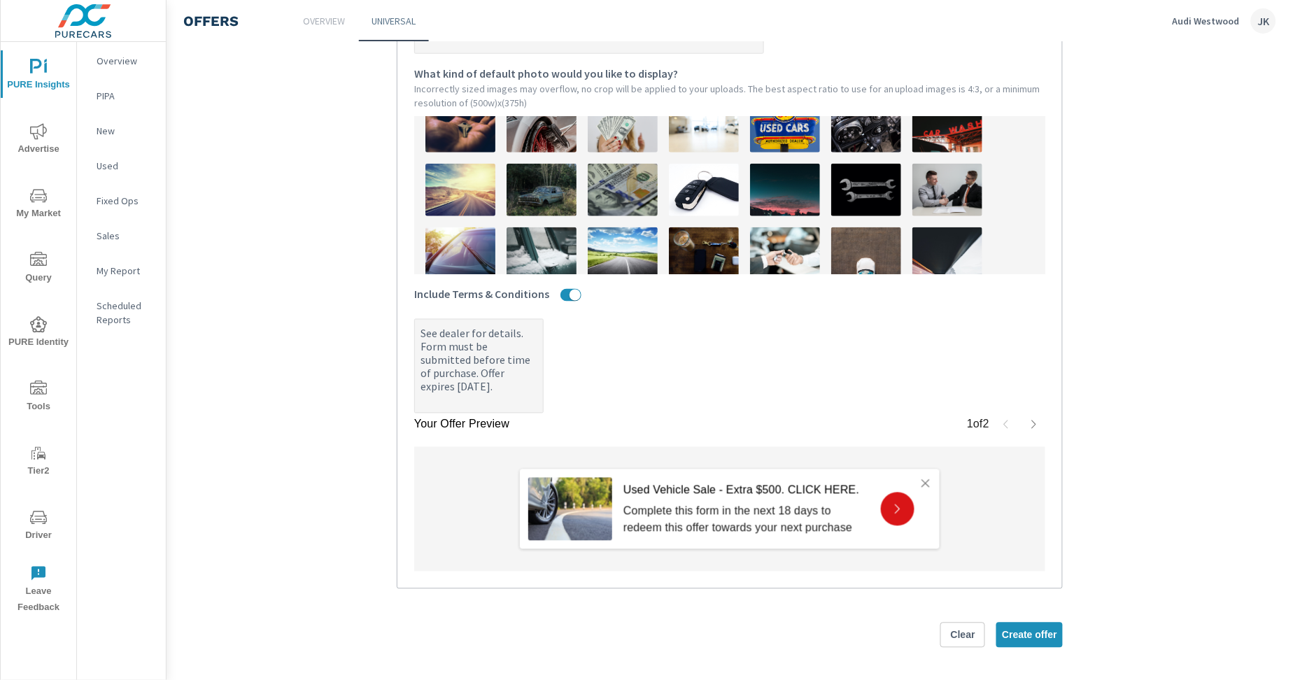
scroll to position [339, 0]
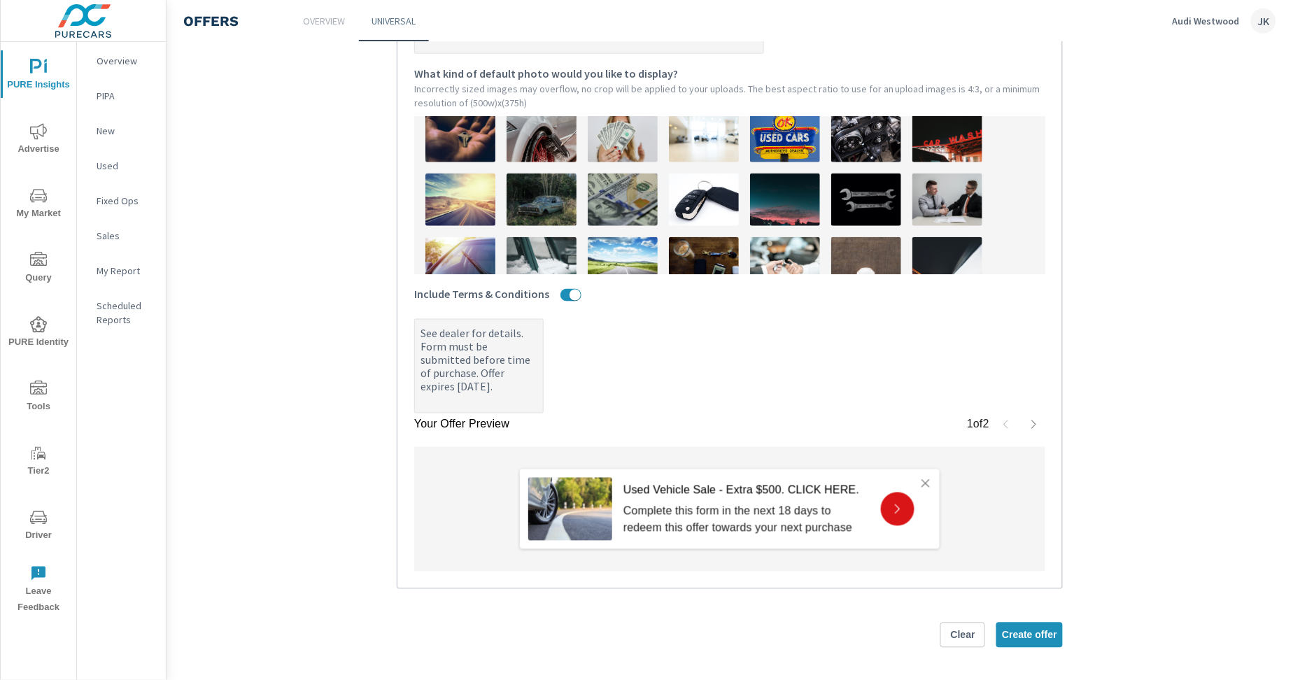
type textarea "See dealer for details. Form must be submitted before time of purchase. Offer e…"
type textarea "x"
click at [616, 191] on img at bounding box center [623, 200] width 70 height 52
type textarea "x"
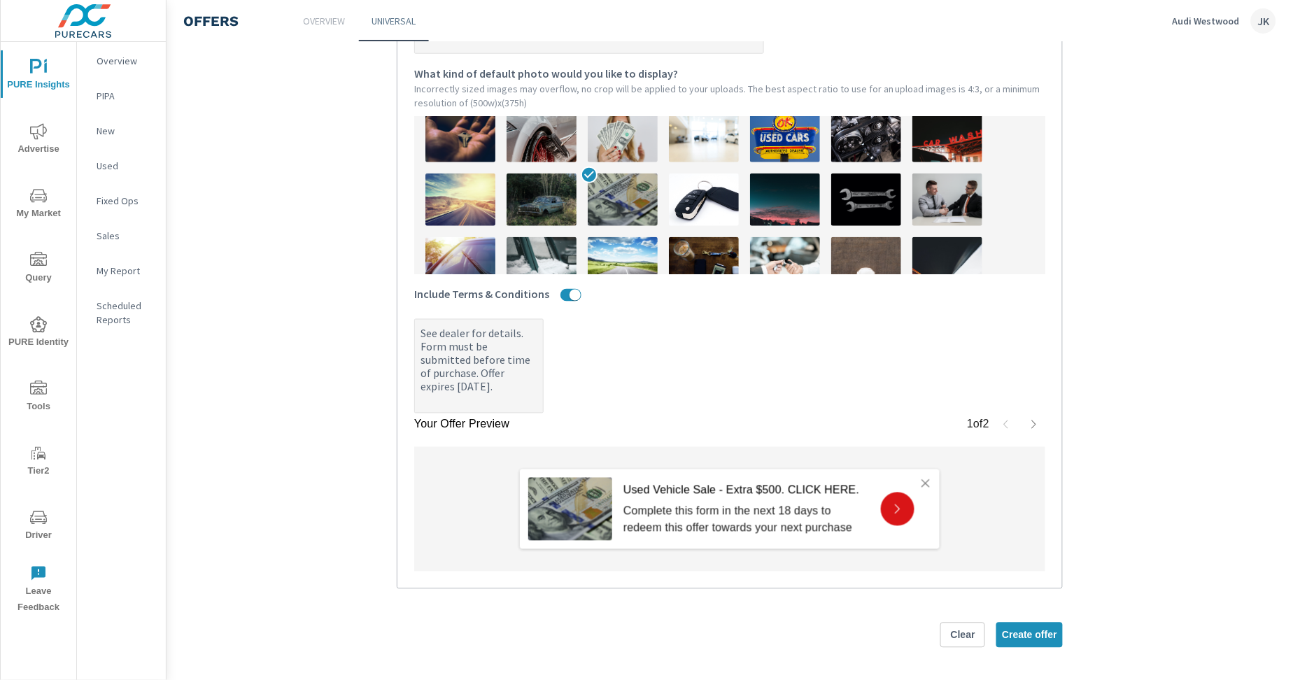
click at [616, 190] on img at bounding box center [623, 200] width 70 height 52
click at [1222, 324] on section "Create an offer October 2025 What do you want to call this offer? Custom with c…" at bounding box center [730, 141] width 1127 height 1082
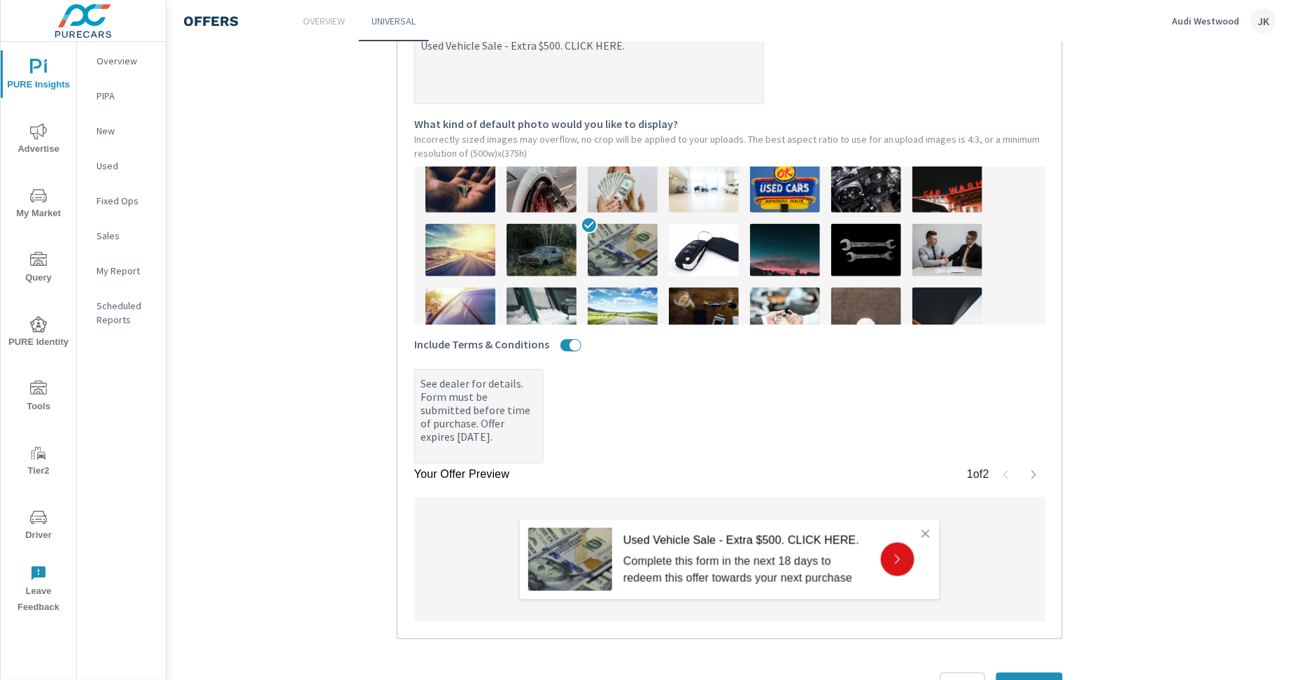
scroll to position [441, 0]
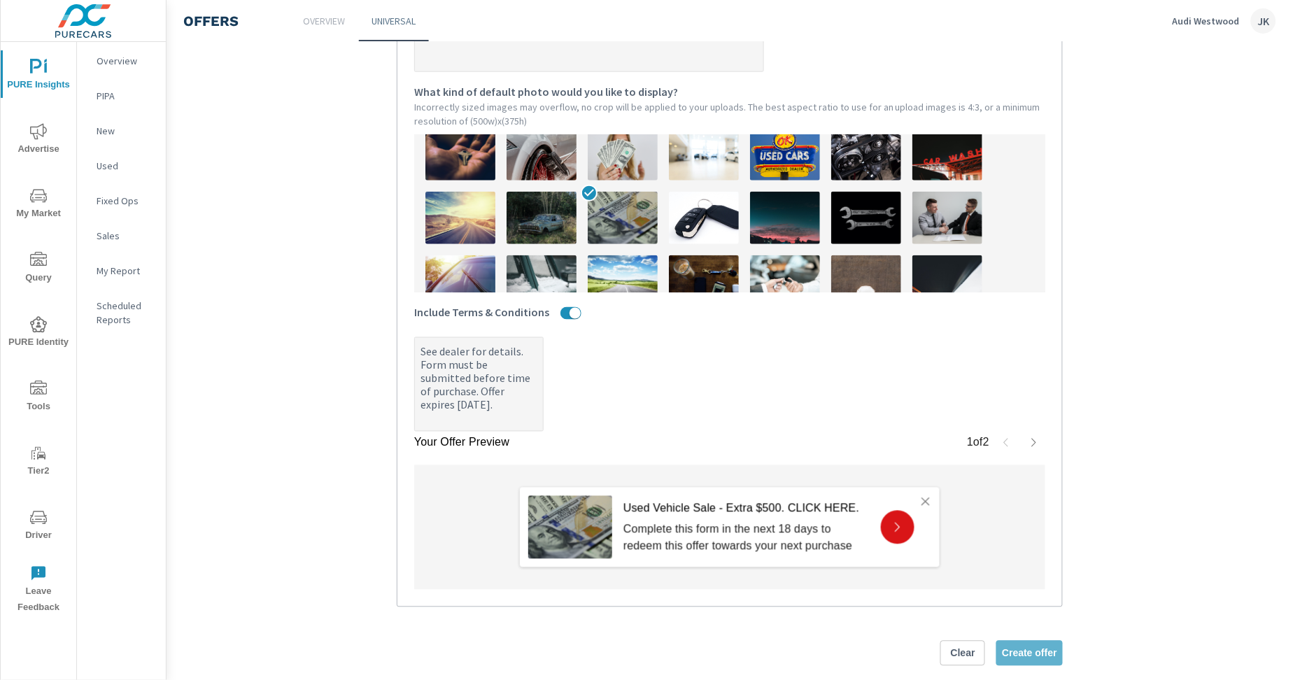
click at [1040, 652] on span "Create offer" at bounding box center [1029, 653] width 55 height 13
type textarea "x"
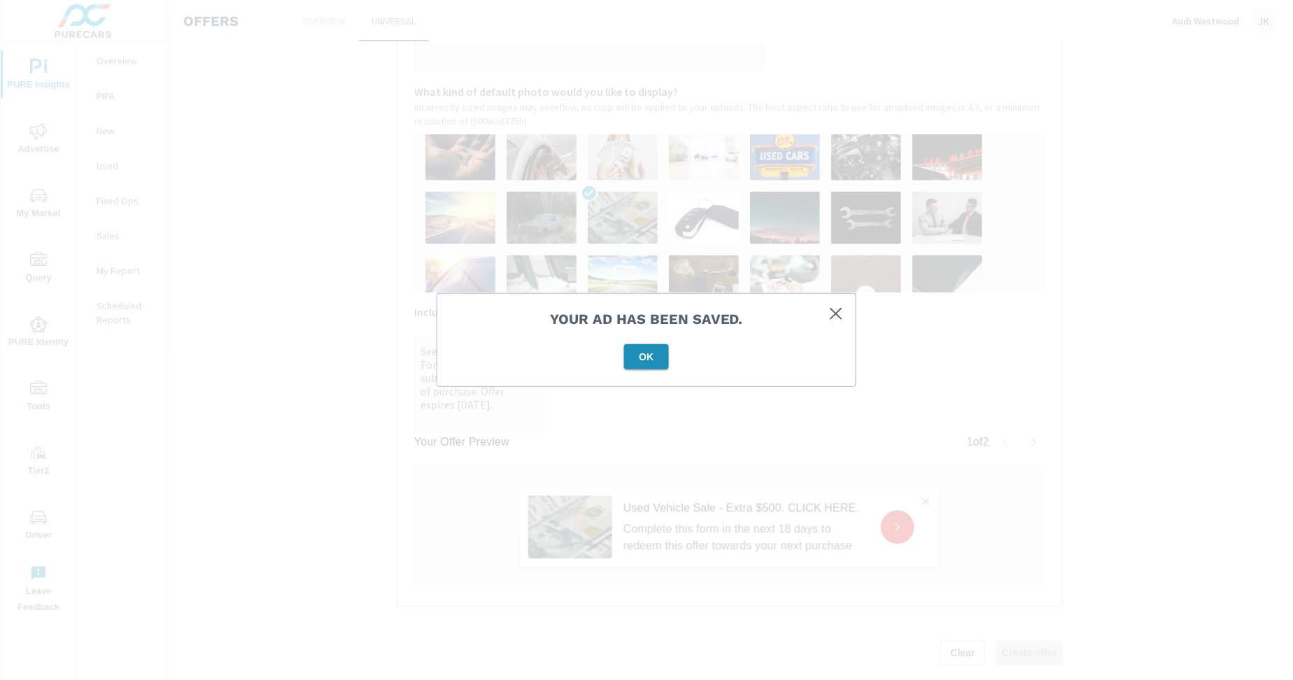
click at [637, 354] on span "OK" at bounding box center [647, 357] width 34 height 13
